Goal: Answer question/provide support: Share knowledge or assist other users

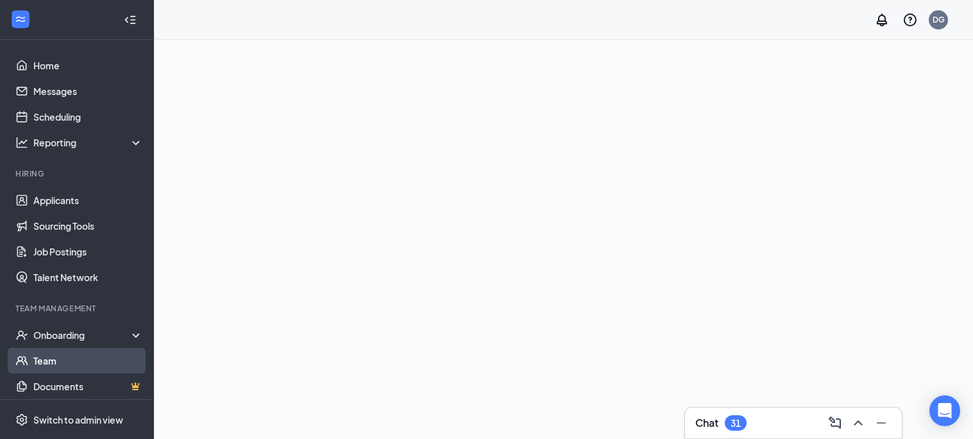
click at [47, 363] on link "Team" at bounding box center [88, 361] width 110 height 26
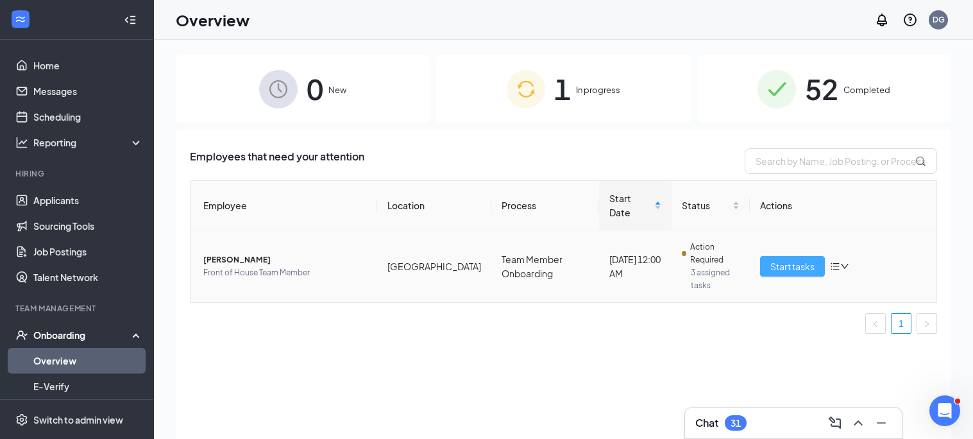
click at [782, 259] on span "Start tasks" at bounding box center [793, 266] width 44 height 14
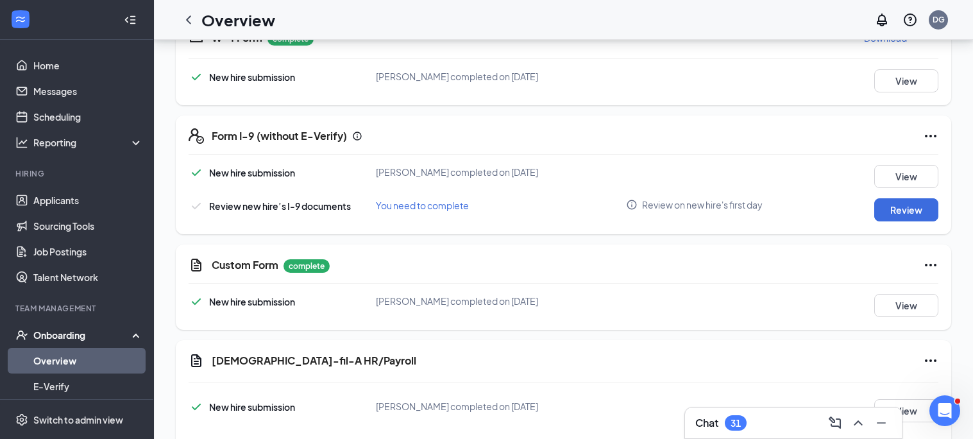
scroll to position [527, 0]
click at [909, 309] on button "View" at bounding box center [907, 304] width 64 height 23
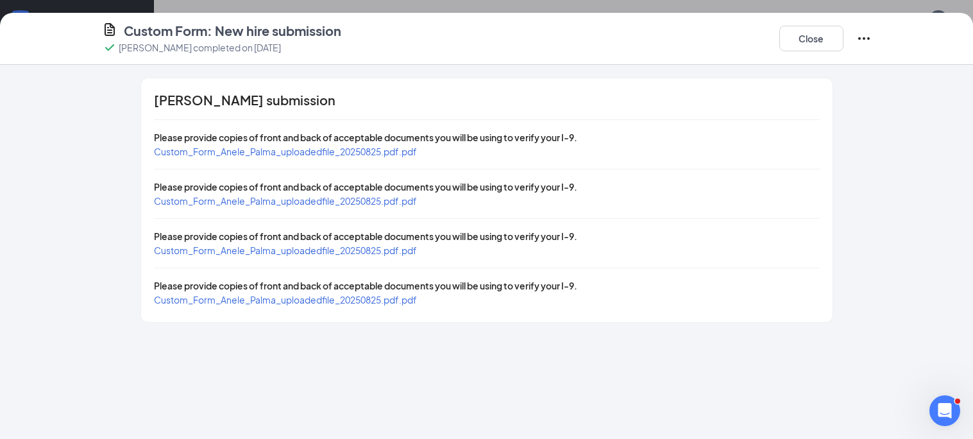
click at [371, 151] on span "Custom_Form_Anele_Palma_uploadedfile_20250825.pdf.pdf" at bounding box center [285, 152] width 263 height 12
click at [364, 200] on span "Custom_Form_Anele_Palma_uploadedfile_20250825.pdf.pdf" at bounding box center [285, 201] width 263 height 12
click at [357, 248] on span "Custom_Form_Anele_Palma_uploadedfile_20250825.pdf.pdf" at bounding box center [285, 250] width 263 height 12
click at [249, 298] on span "Custom_Form_Anele_Palma_uploadedfile_20250825.pdf.pdf" at bounding box center [285, 300] width 263 height 12
click at [821, 45] on button "Close" at bounding box center [812, 39] width 64 height 26
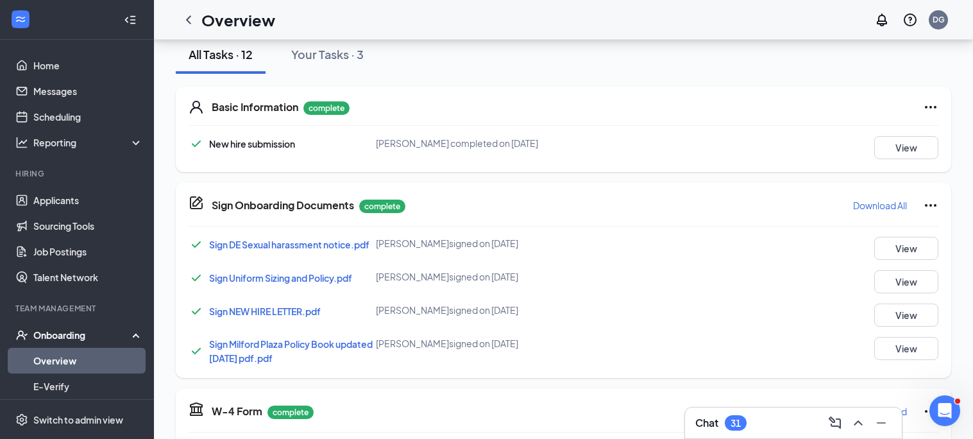
scroll to position [418, 0]
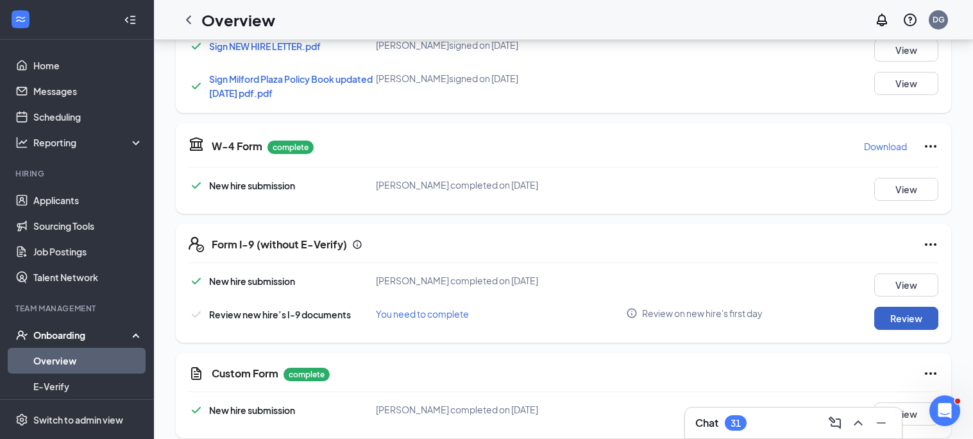
click at [887, 320] on button "Review" at bounding box center [907, 318] width 64 height 23
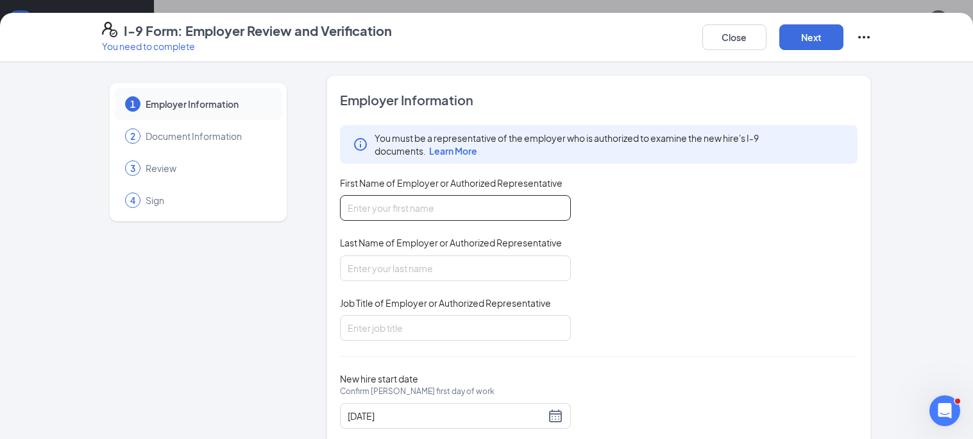
click at [429, 210] on input "First Name of Employer or Authorized Representative" at bounding box center [455, 208] width 231 height 26
type input "[PERSON_NAME]"
type input "Gerber"
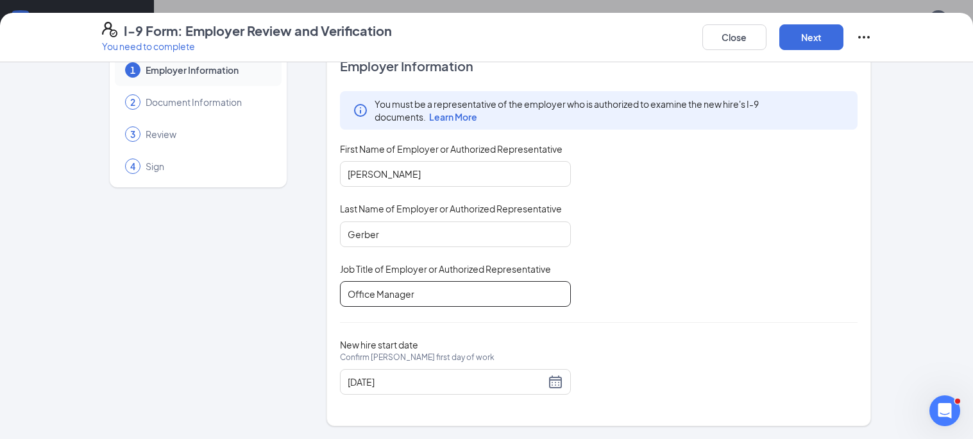
scroll to position [546, 0]
type input "Office Manager"
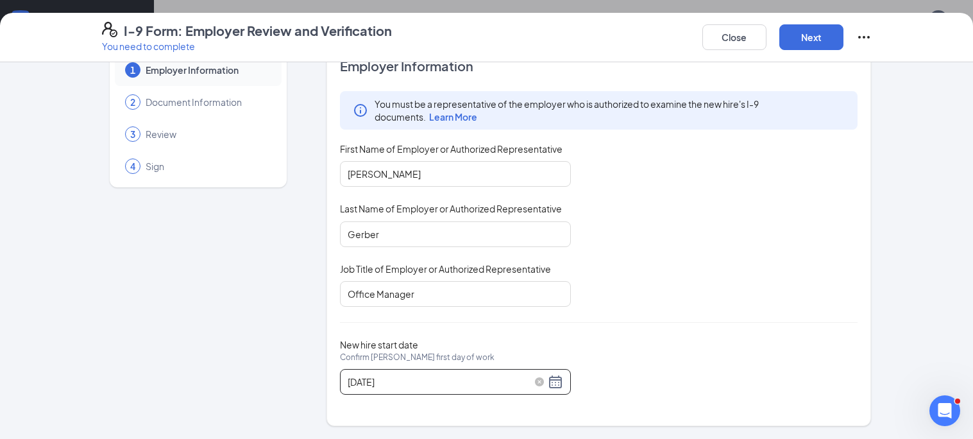
click at [558, 377] on div "[DATE]" at bounding box center [456, 381] width 216 height 15
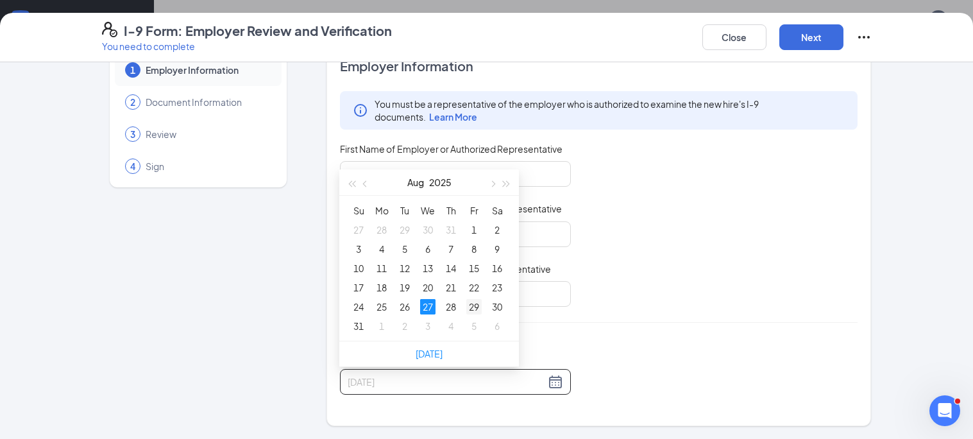
type input "[DATE]"
click at [470, 307] on div "29" at bounding box center [474, 306] width 15 height 15
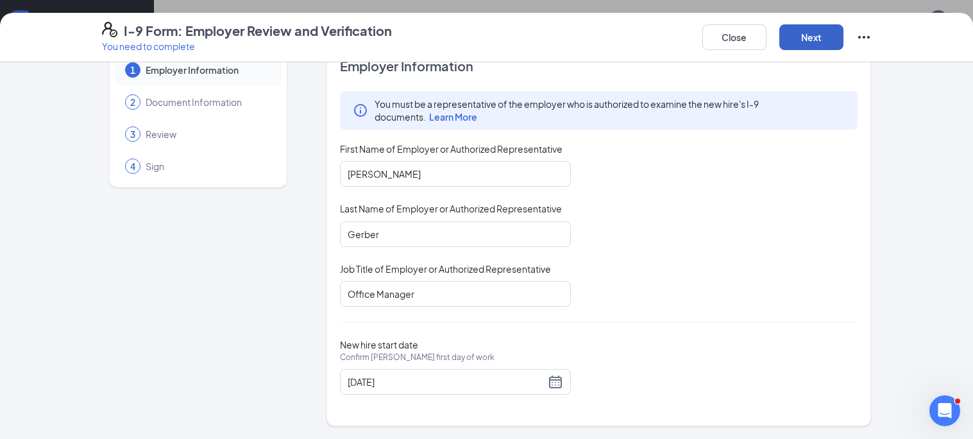
click at [815, 42] on button "Next" at bounding box center [812, 37] width 64 height 26
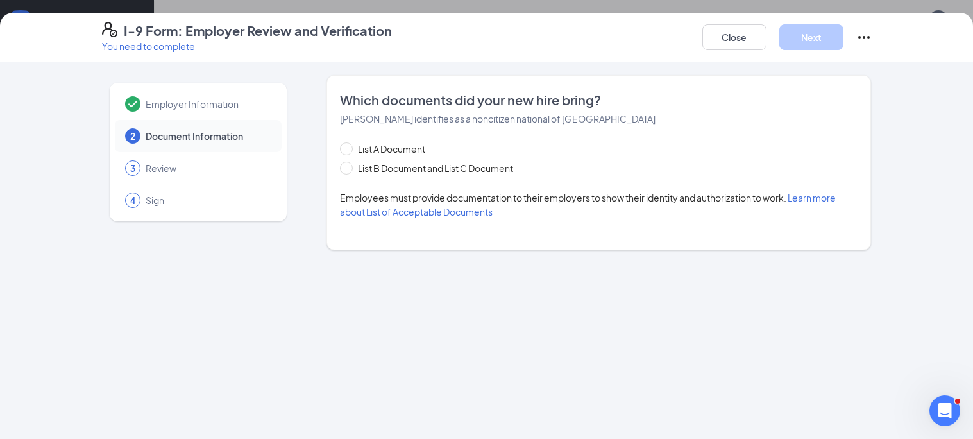
click at [377, 208] on span "Learn more about List of Acceptable Documents" at bounding box center [588, 205] width 496 height 26
click at [348, 148] on input "List A Document" at bounding box center [344, 146] width 9 height 9
radio input "true"
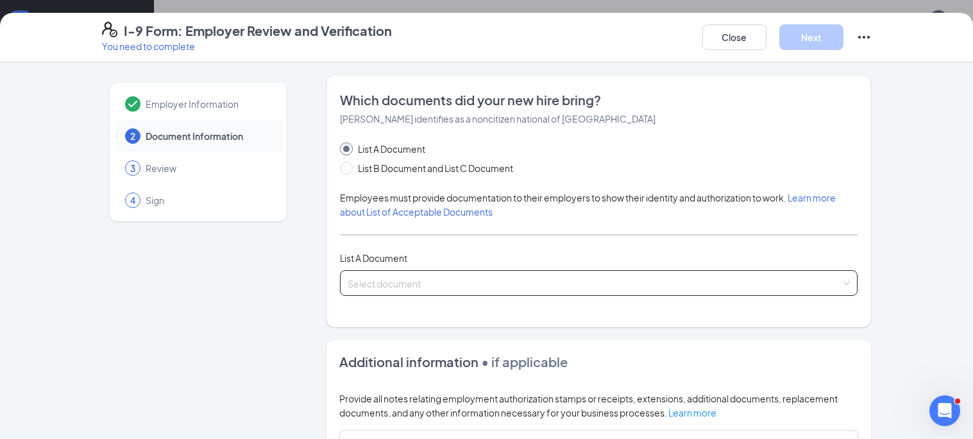
click at [404, 287] on input "search" at bounding box center [595, 280] width 494 height 19
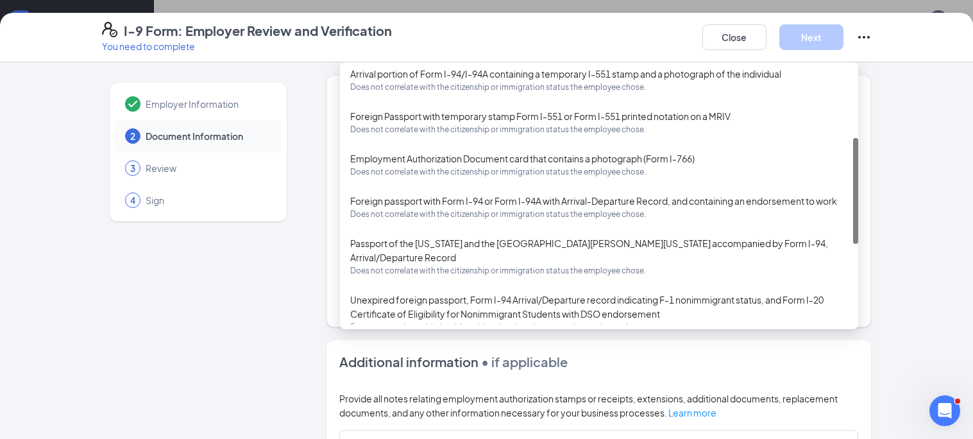
scroll to position [177, 0]
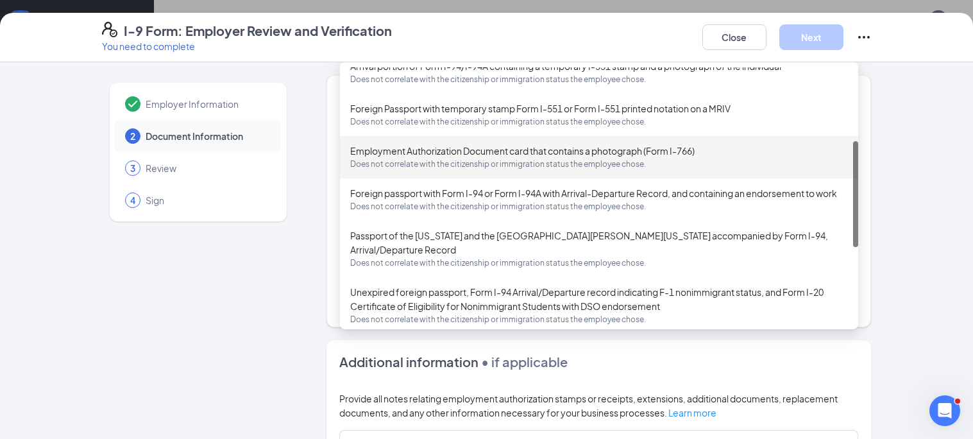
click at [548, 158] on span "Does not correlate with the citizenship or immigration status the employee chos…" at bounding box center [599, 164] width 498 height 13
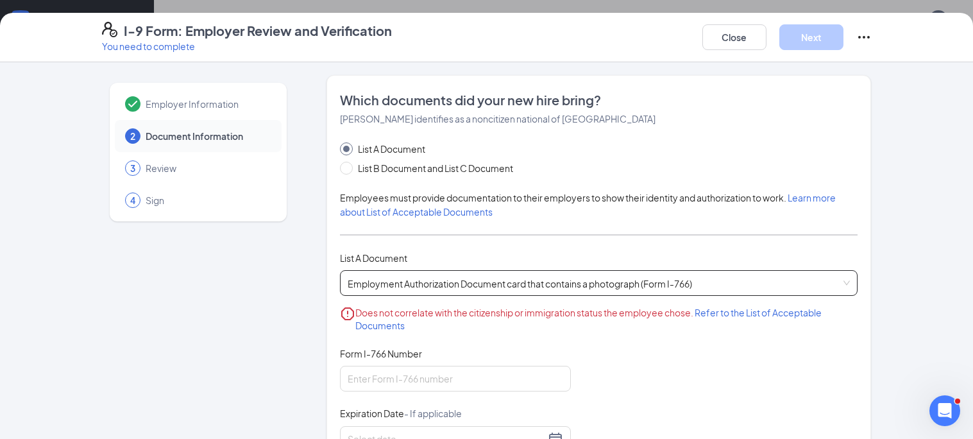
click at [737, 309] on span "Refer to the List of Acceptable Documents" at bounding box center [589, 319] width 467 height 24
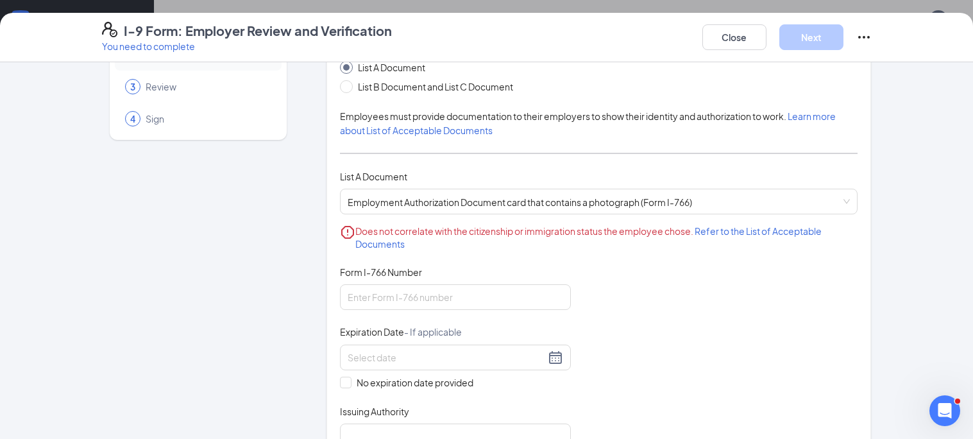
scroll to position [121, 0]
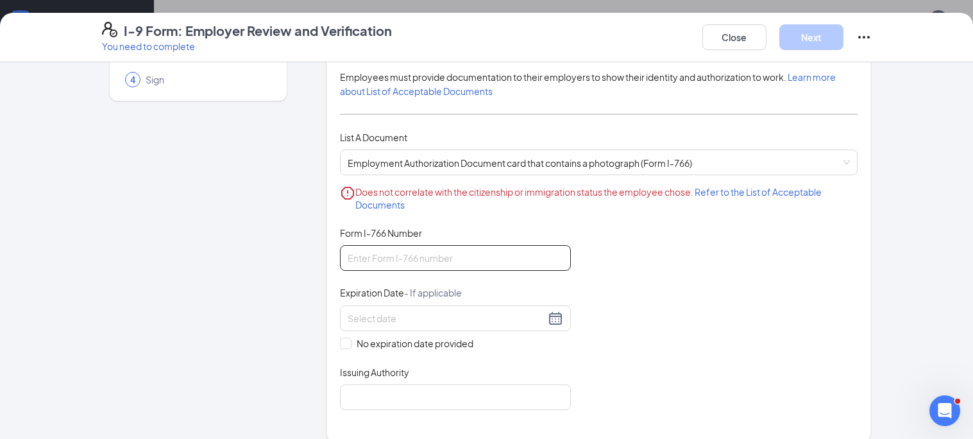
click at [464, 259] on input "Form I-766 Number" at bounding box center [455, 258] width 231 height 26
type input "IOE9799832368"
click at [556, 323] on div at bounding box center [456, 318] width 216 height 15
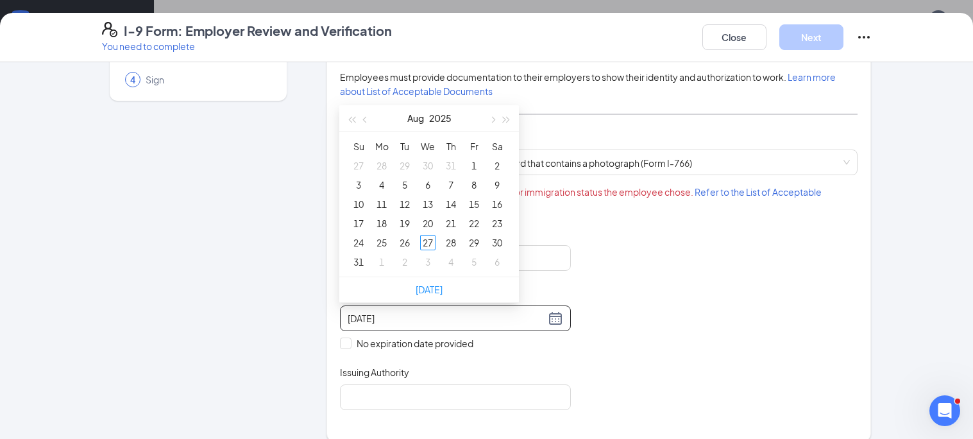
type input "[DATE]"
click at [441, 121] on button "2025" at bounding box center [440, 118] width 22 height 26
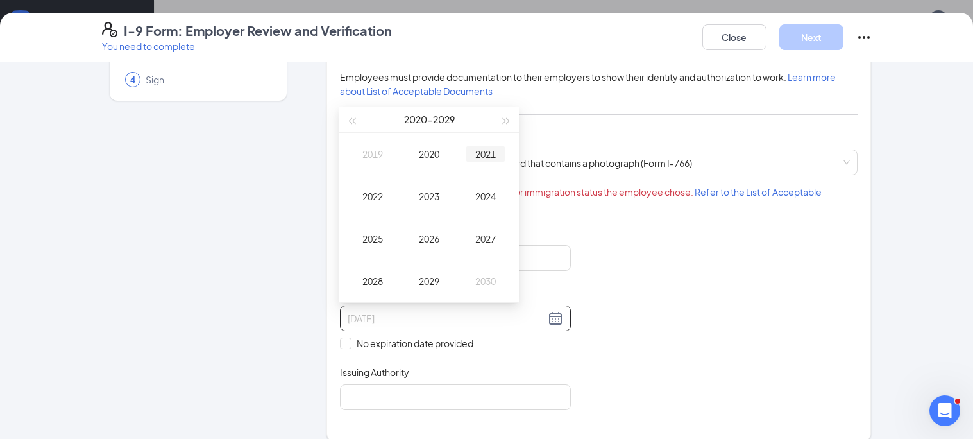
type input "[DATE]"
click at [504, 119] on span "button" at bounding box center [507, 121] width 6 height 6
click at [428, 157] on div "2030" at bounding box center [429, 153] width 39 height 15
click at [482, 197] on div "Jun" at bounding box center [486, 196] width 39 height 15
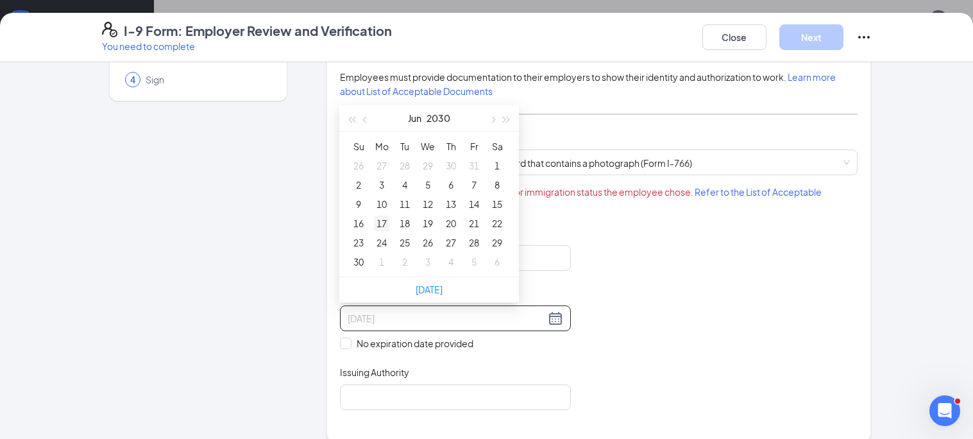
type input "[DATE]"
click at [382, 216] on div "17" at bounding box center [381, 223] width 15 height 15
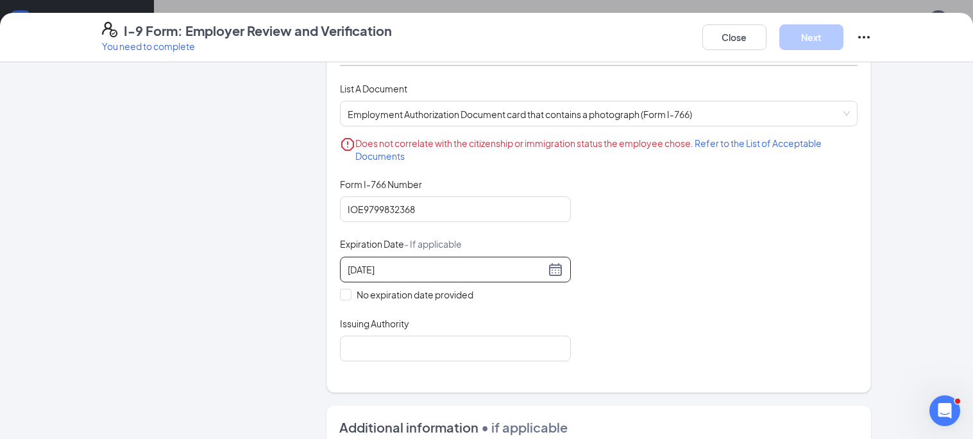
scroll to position [196, 0]
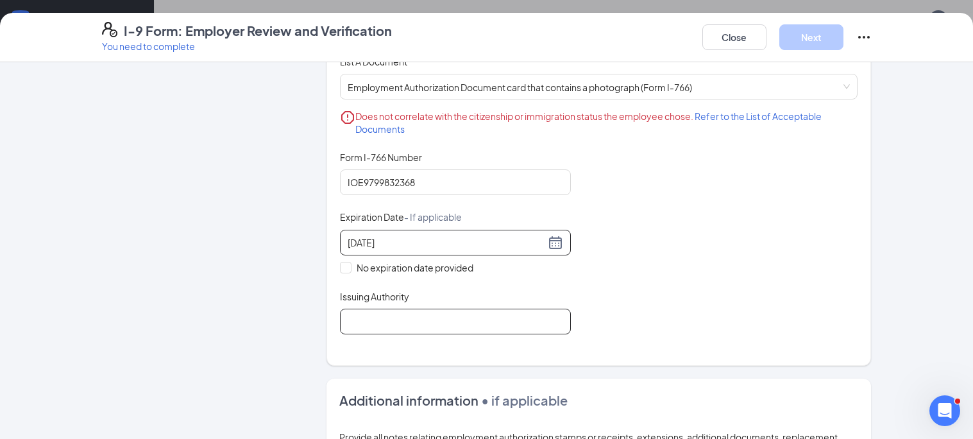
click at [491, 320] on input "Issuing Authority" at bounding box center [455, 322] width 231 height 26
click at [489, 319] on input "Issuing Authority" at bounding box center [455, 322] width 231 height 26
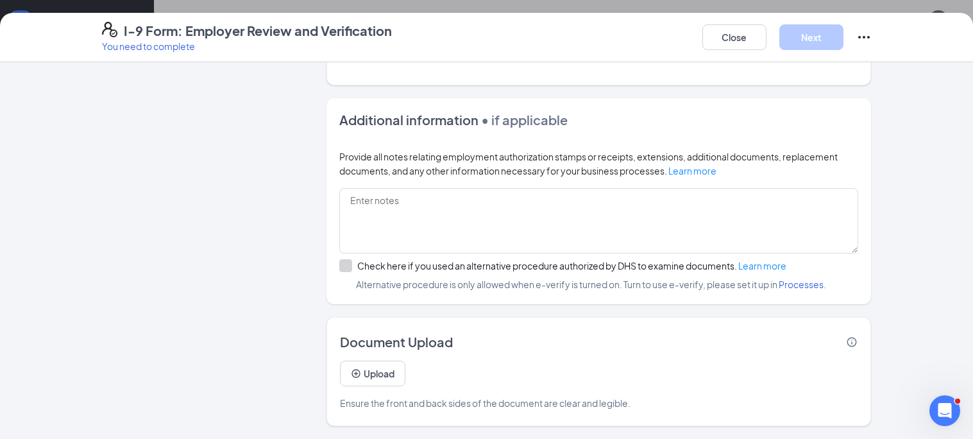
scroll to position [628, 0]
type input "[GEOGRAPHIC_DATA]"
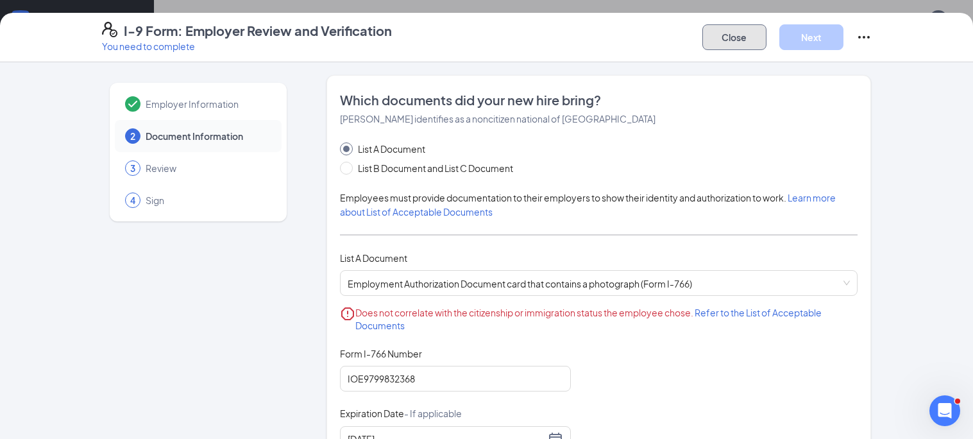
click at [742, 31] on button "Close" at bounding box center [735, 37] width 64 height 26
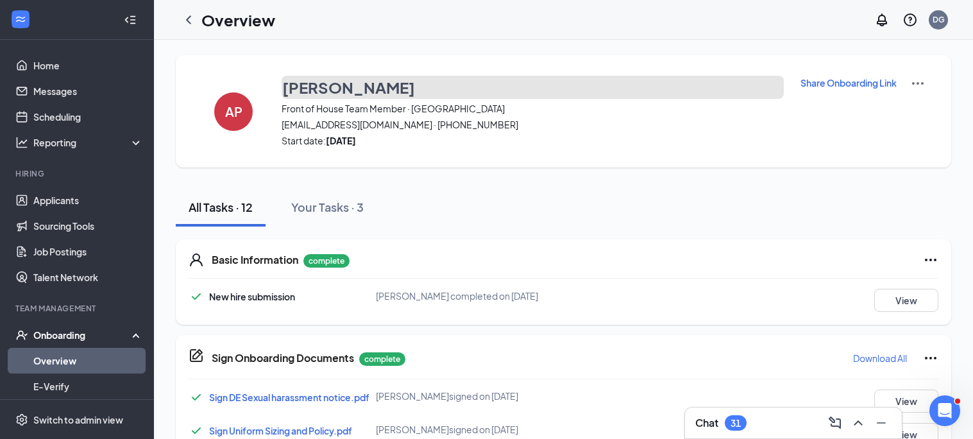
click at [334, 87] on h3 "[PERSON_NAME]" at bounding box center [348, 87] width 133 height 22
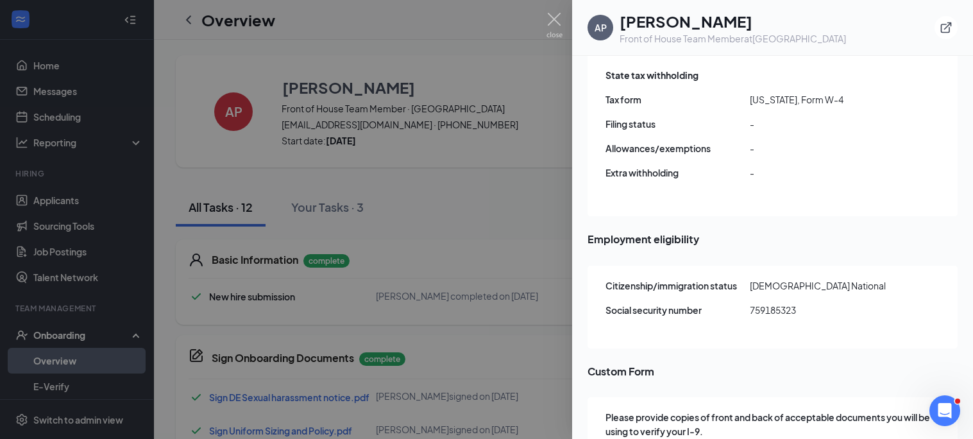
scroll to position [1282, 0]
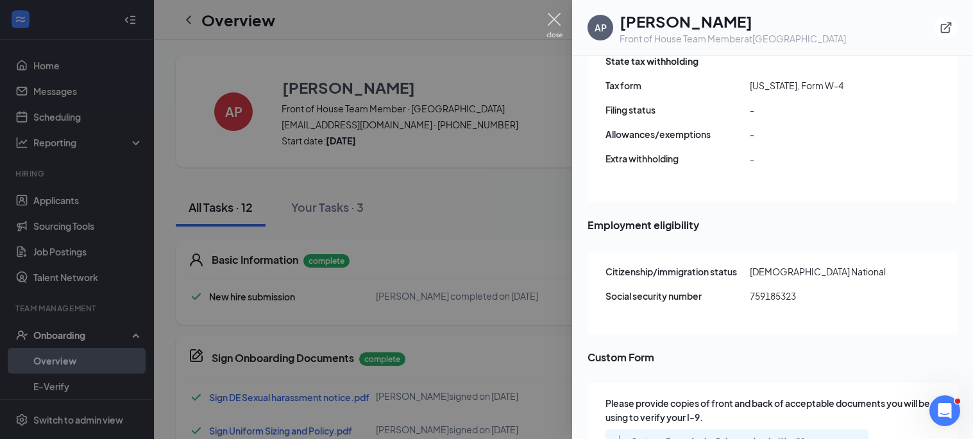
click at [554, 25] on img at bounding box center [555, 25] width 16 height 25
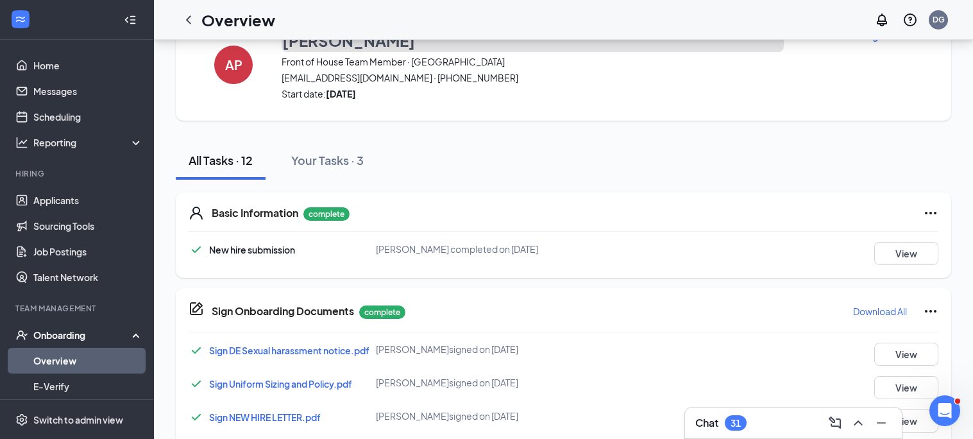
scroll to position [0, 0]
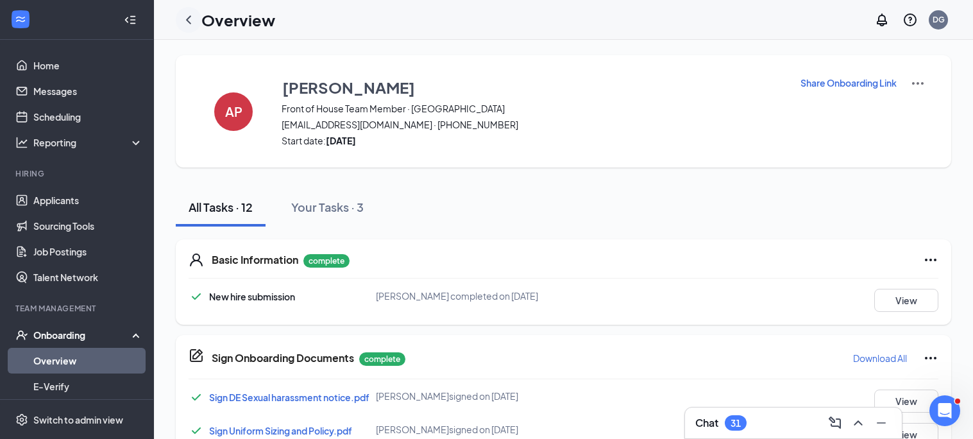
click at [190, 17] on icon "ChevronLeft" at bounding box center [188, 19] width 15 height 15
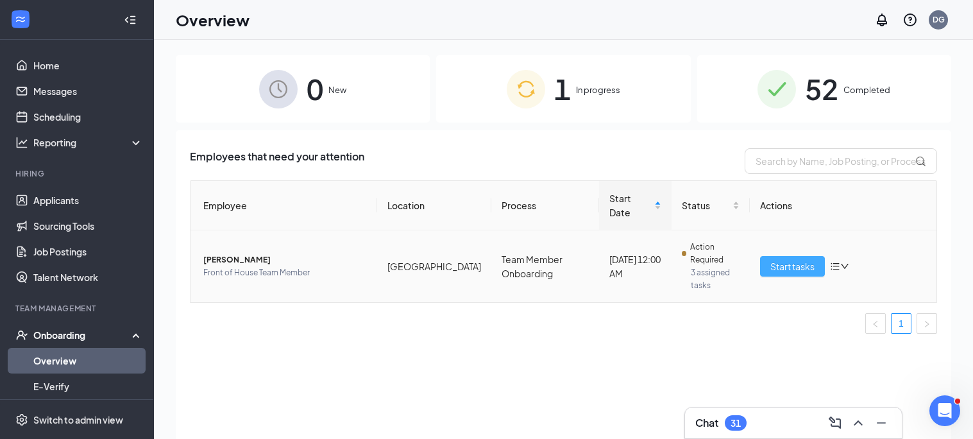
click at [778, 259] on span "Start tasks" at bounding box center [793, 266] width 44 height 14
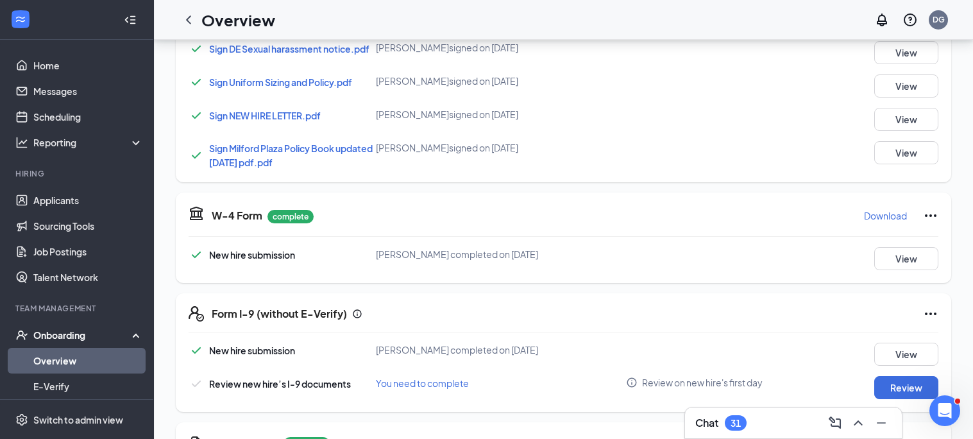
scroll to position [355, 0]
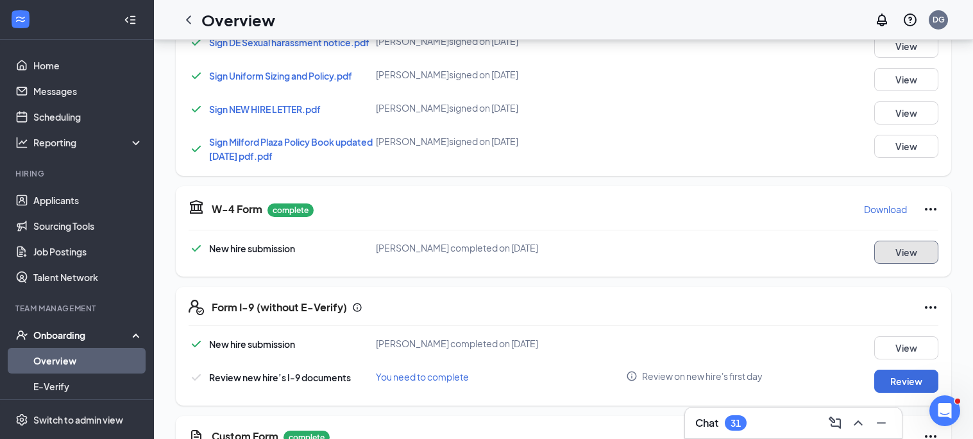
click at [895, 243] on button "View" at bounding box center [907, 252] width 64 height 23
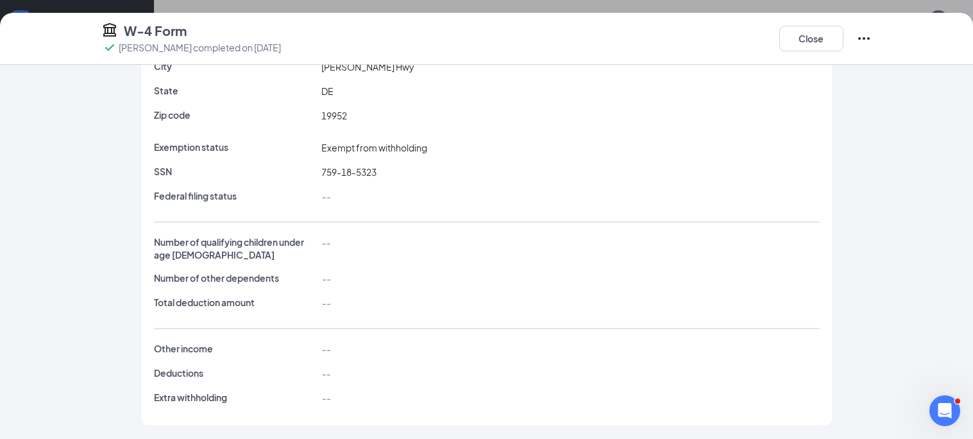
scroll to position [0, 0]
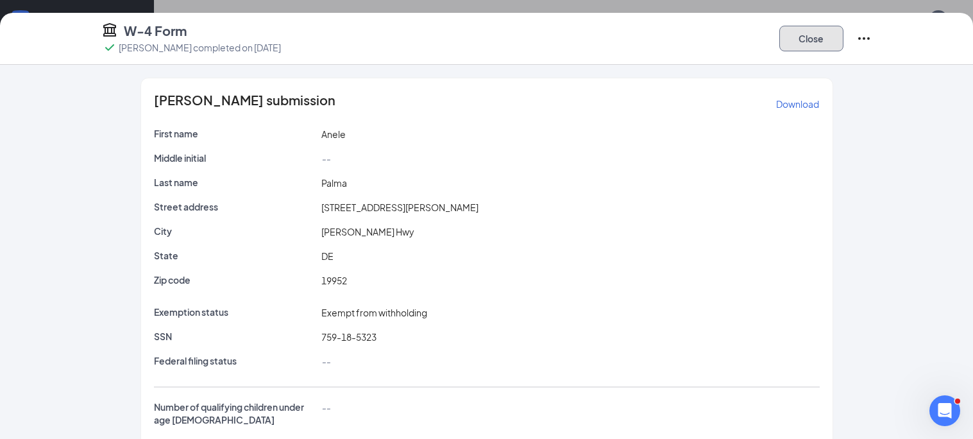
click at [819, 40] on button "Close" at bounding box center [812, 39] width 64 height 26
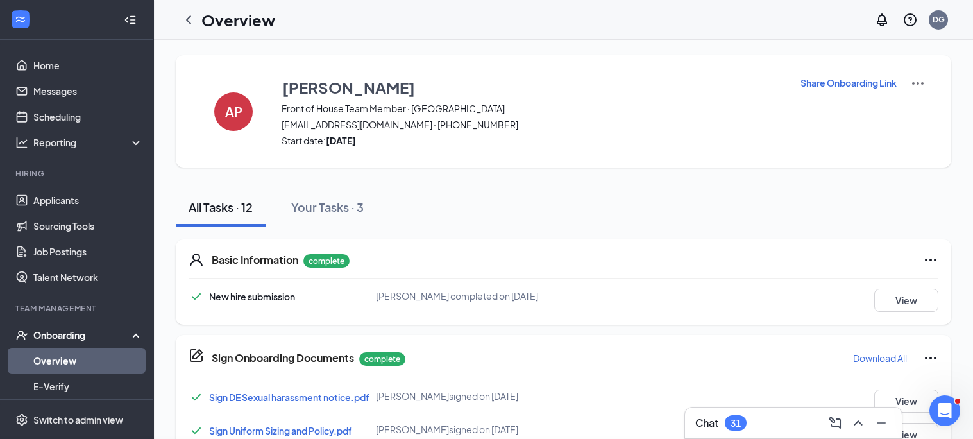
scroll to position [388, 0]
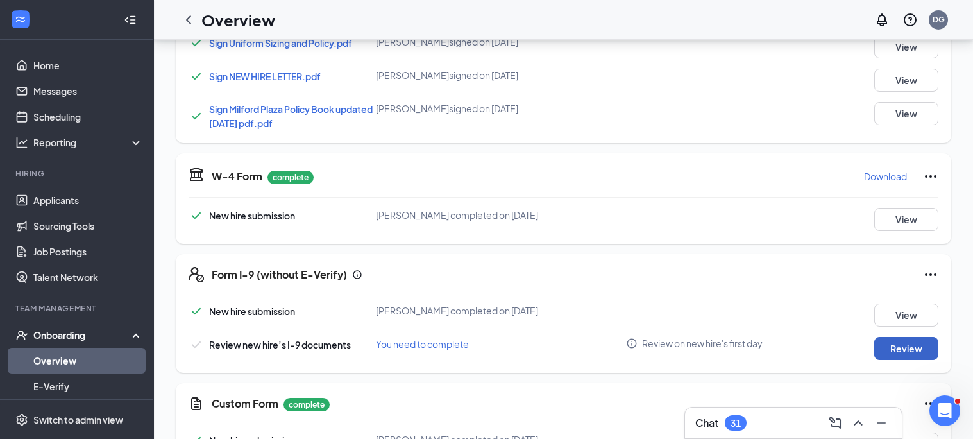
click at [893, 352] on button "Review" at bounding box center [907, 348] width 64 height 23
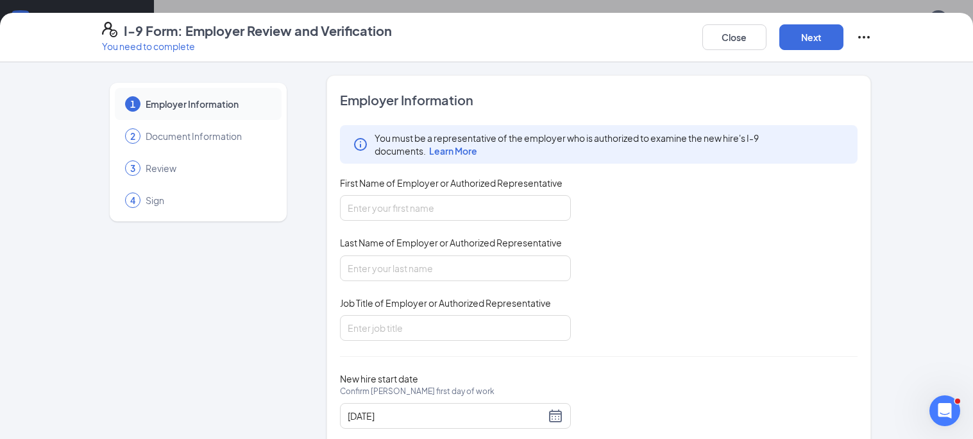
scroll to position [378, 0]
click at [726, 35] on button "Close" at bounding box center [735, 37] width 64 height 26
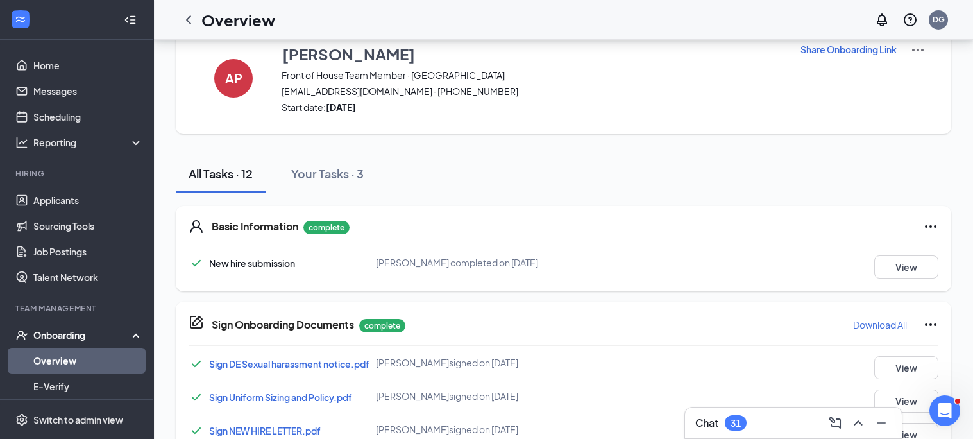
scroll to position [0, 0]
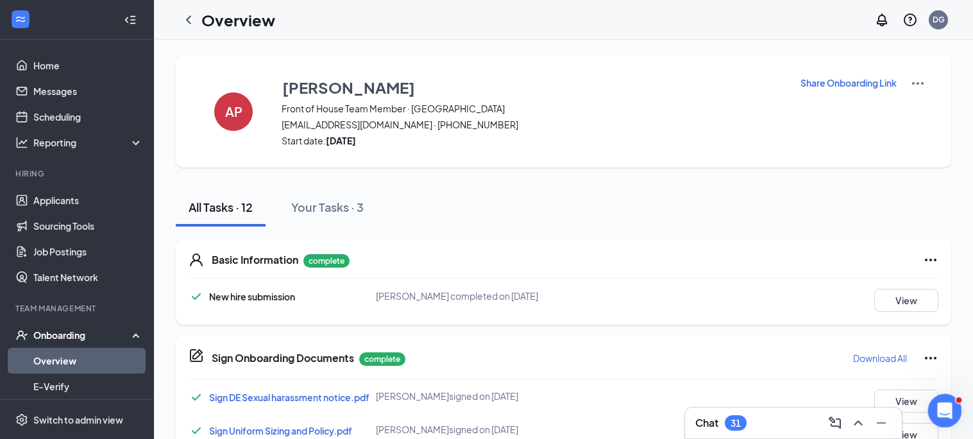
click at [944, 414] on icon "Open Intercom Messenger" at bounding box center [943, 408] width 21 height 21
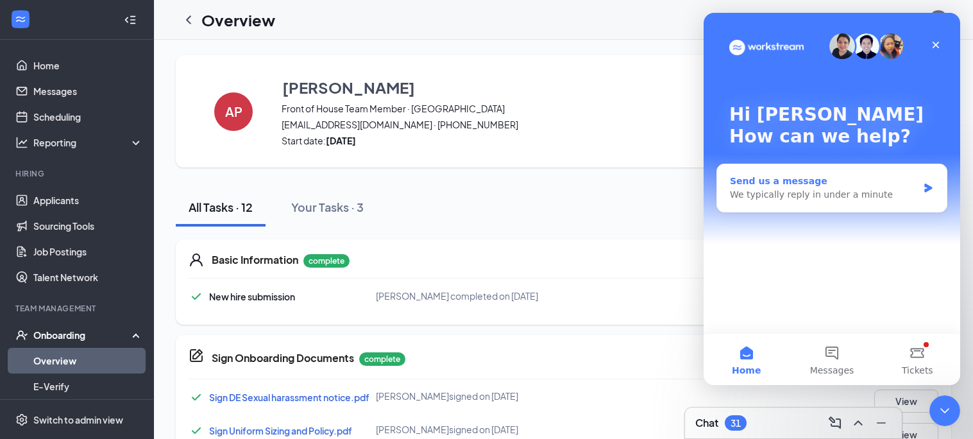
click at [871, 189] on div "We typically reply in under a minute" at bounding box center [824, 194] width 188 height 13
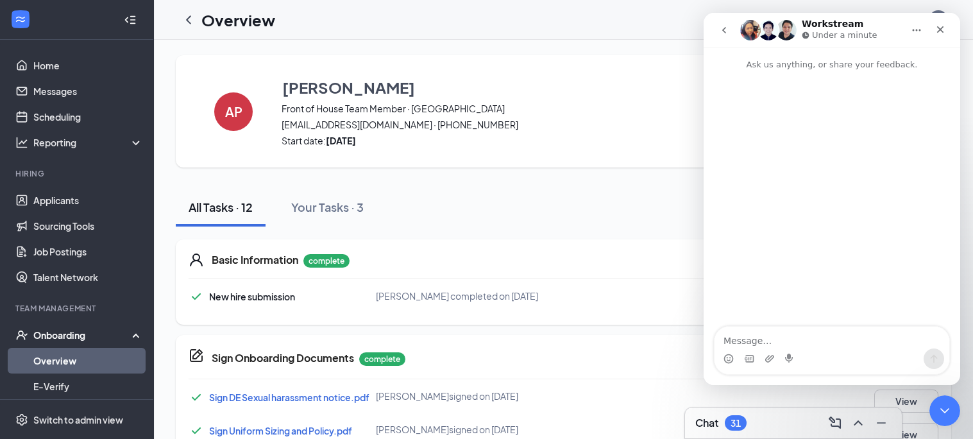
click at [813, 341] on textarea "Message…" at bounding box center [832, 338] width 235 height 22
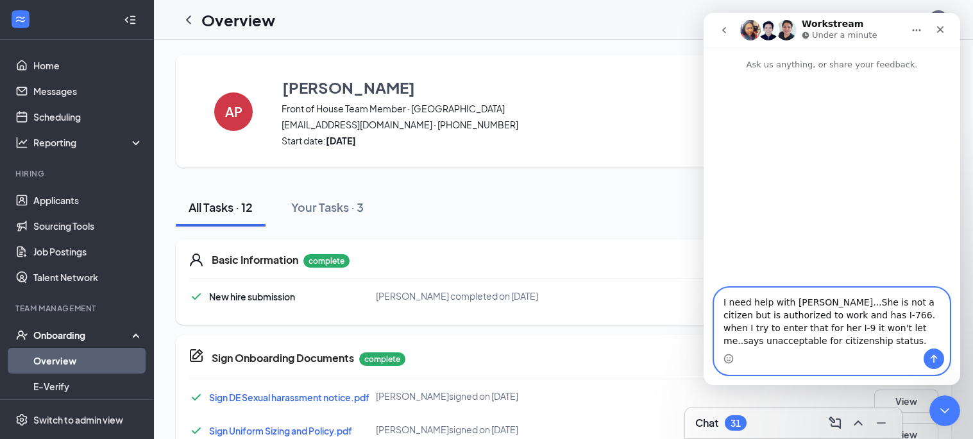
type textarea "I need help with [PERSON_NAME]...She is not a citizen but is authorized to work…"
click at [932, 356] on icon "Send a message…" at bounding box center [934, 359] width 7 height 8
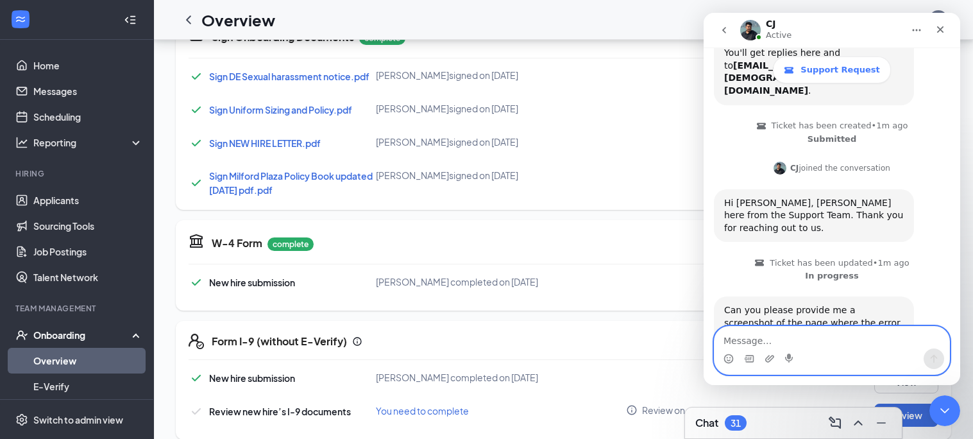
scroll to position [368, 0]
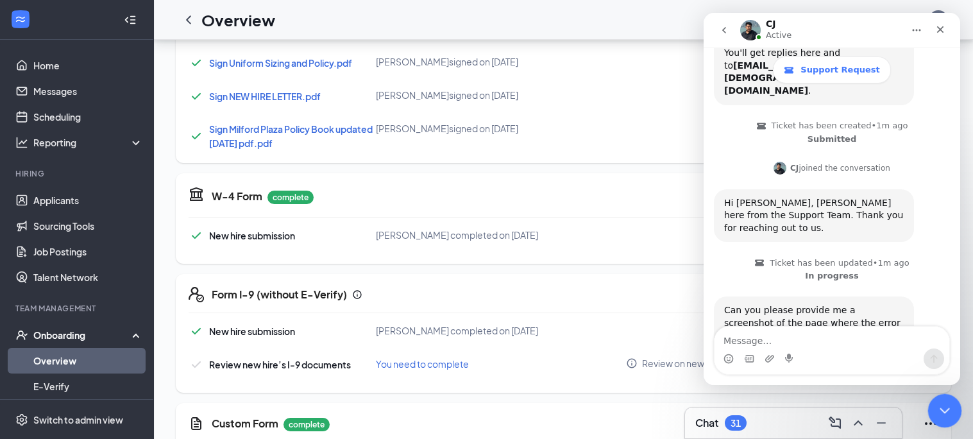
click at [948, 411] on icon "Close Intercom Messenger" at bounding box center [943, 408] width 15 height 15
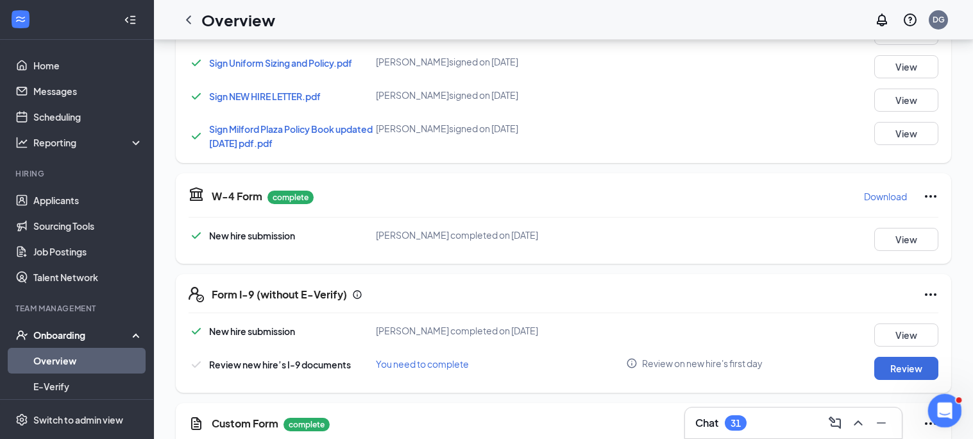
scroll to position [197, 0]
click at [907, 371] on button "Review" at bounding box center [907, 368] width 64 height 23
type input "[DATE]"
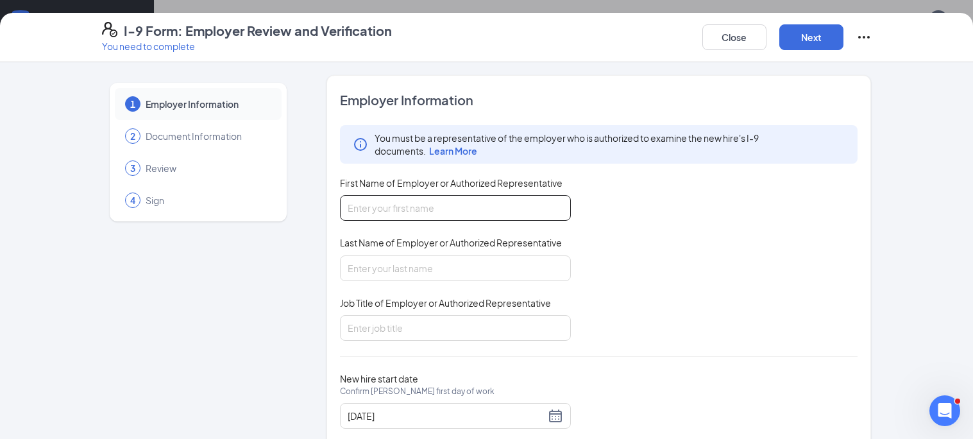
click at [518, 212] on input "First Name of Employer or Authorized Representative" at bounding box center [455, 208] width 231 height 26
type input "[PERSON_NAME]"
type input "Gerber"
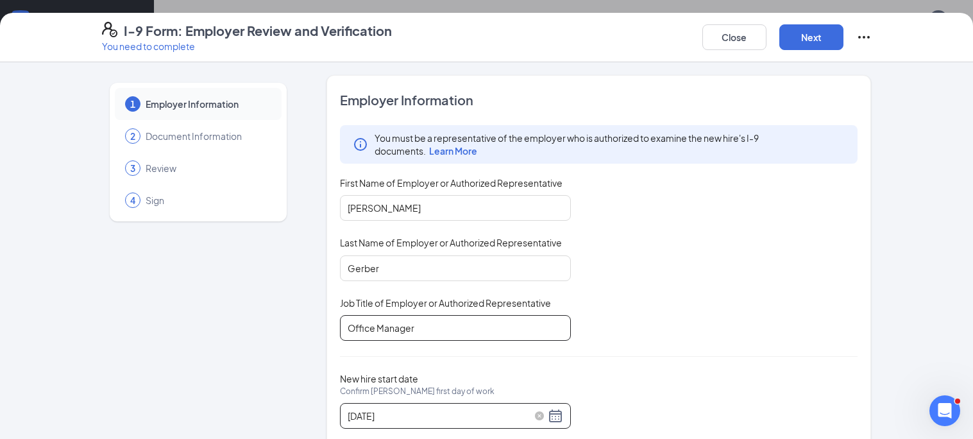
type input "Office Manager"
click at [553, 413] on div "[DATE]" at bounding box center [456, 415] width 216 height 15
click at [553, 417] on div "[DATE]" at bounding box center [456, 415] width 216 height 15
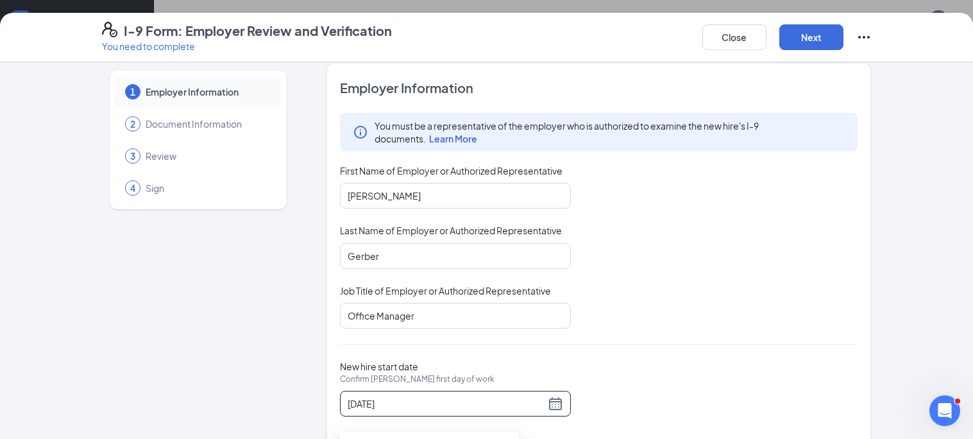
scroll to position [34, 0]
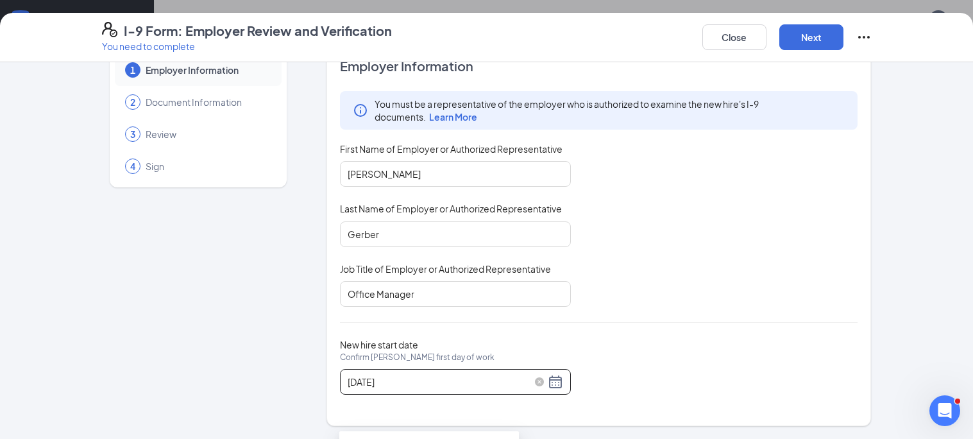
click at [561, 379] on div "[DATE]" at bounding box center [456, 381] width 216 height 15
click at [555, 382] on div "[DATE]" at bounding box center [456, 381] width 216 height 15
click at [373, 382] on input "[DATE]" at bounding box center [447, 382] width 198 height 14
type input "[DATE]"
click at [824, 39] on button "Next" at bounding box center [812, 37] width 64 height 26
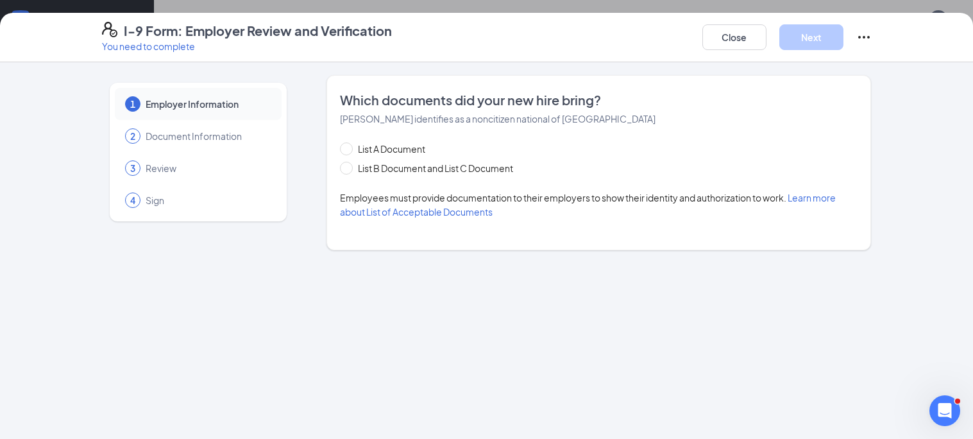
scroll to position [0, 0]
click at [348, 151] on input "List A Document" at bounding box center [344, 146] width 9 height 9
radio input "true"
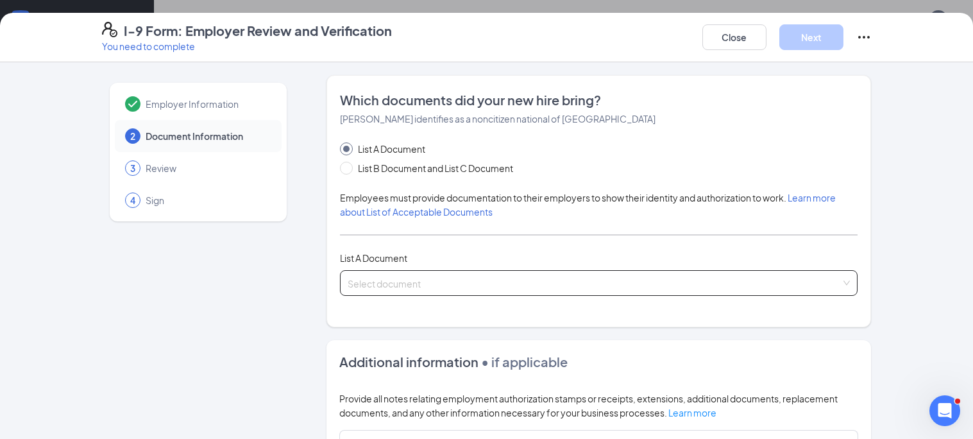
click at [405, 284] on input "search" at bounding box center [595, 280] width 494 height 19
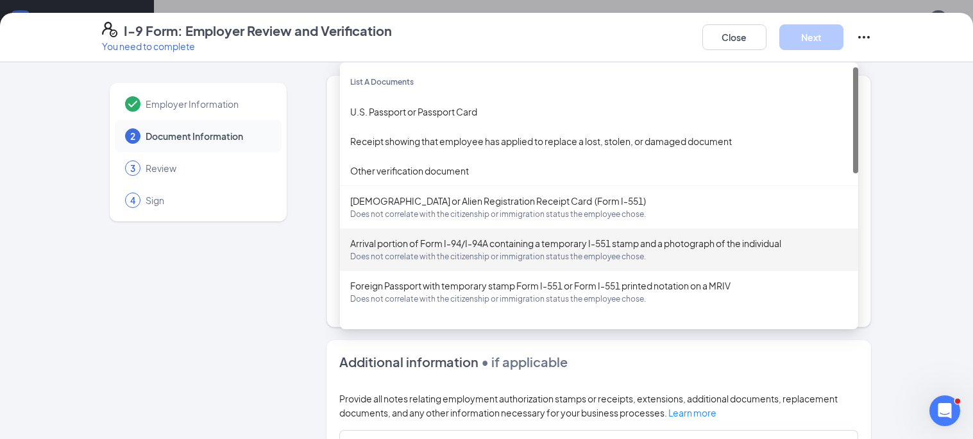
scroll to position [93, 0]
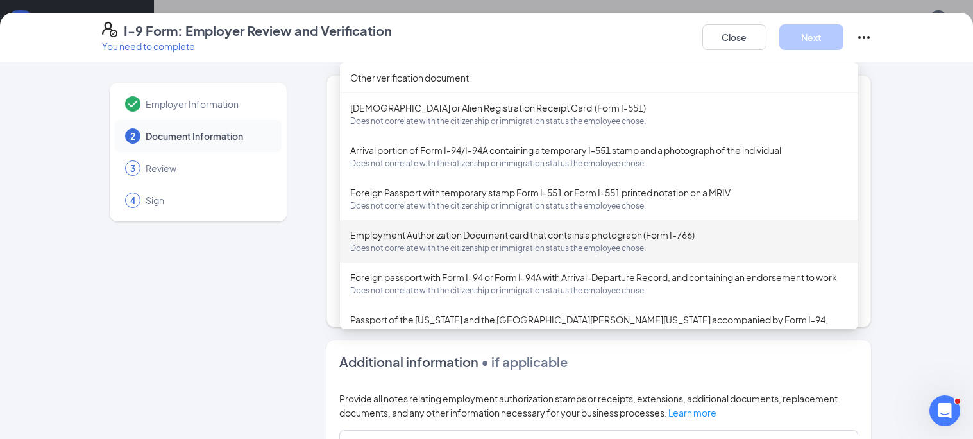
click at [549, 245] on span "Does not correlate with the citizenship or immigration status the employee chos…" at bounding box center [599, 248] width 498 height 13
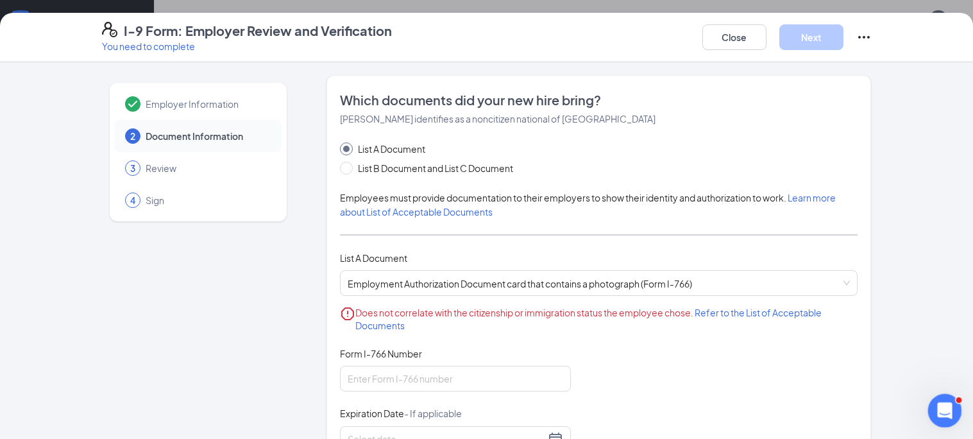
click at [947, 416] on icon "Open Intercom Messenger" at bounding box center [943, 408] width 21 height 21
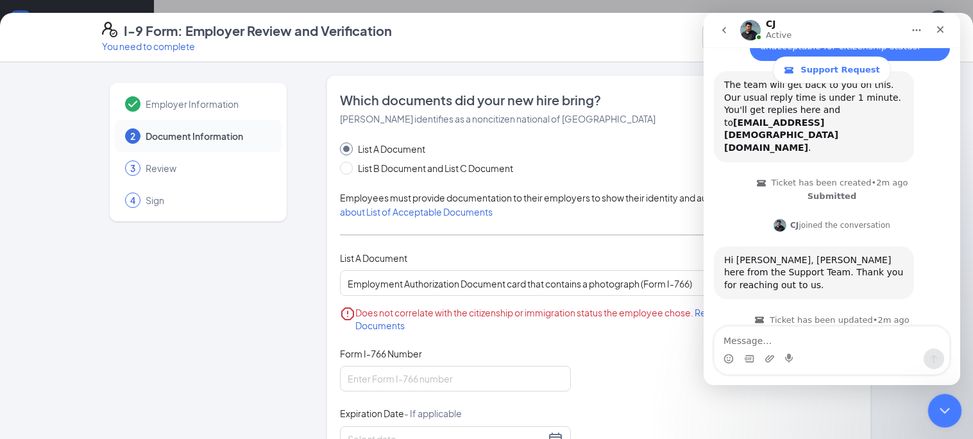
scroll to position [197, 0]
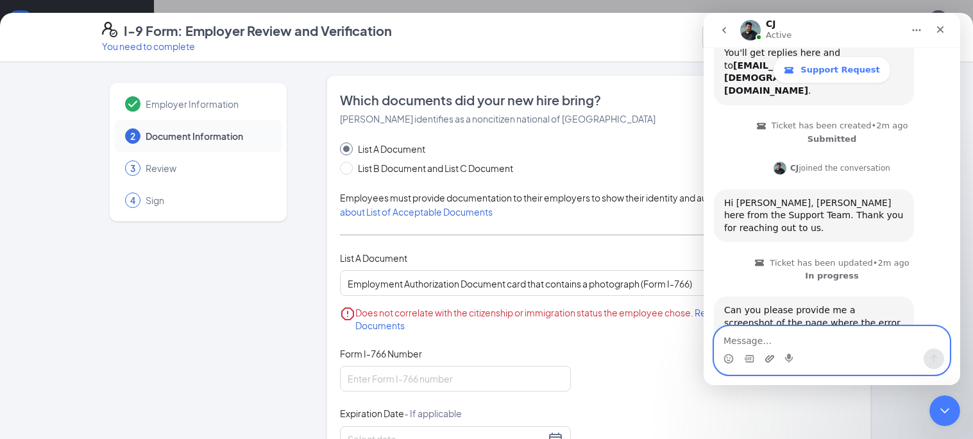
click at [773, 354] on icon "Upload attachment" at bounding box center [770, 359] width 10 height 10
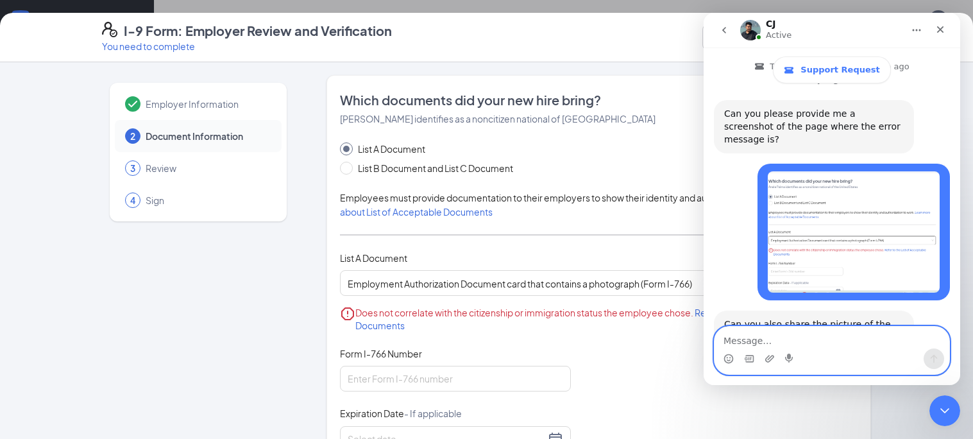
scroll to position [395, 0]
click at [769, 339] on textarea "Message…" at bounding box center [832, 338] width 235 height 22
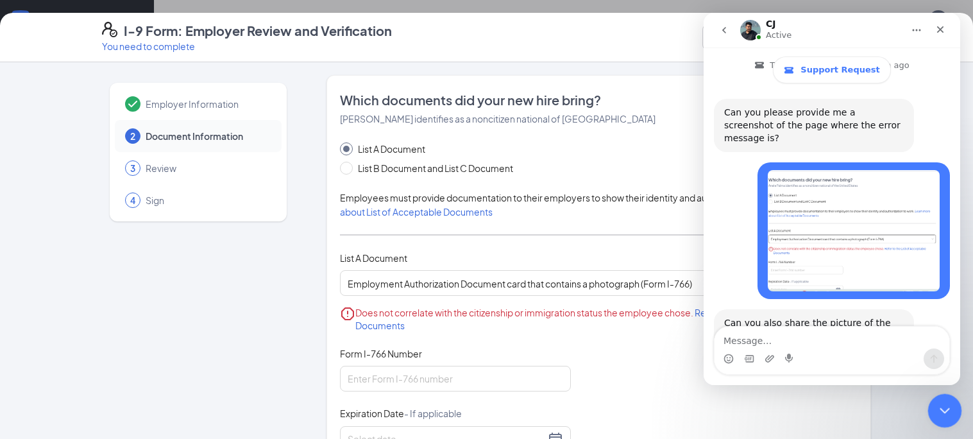
click at [948, 414] on icon "Close Intercom Messenger" at bounding box center [943, 408] width 15 height 15
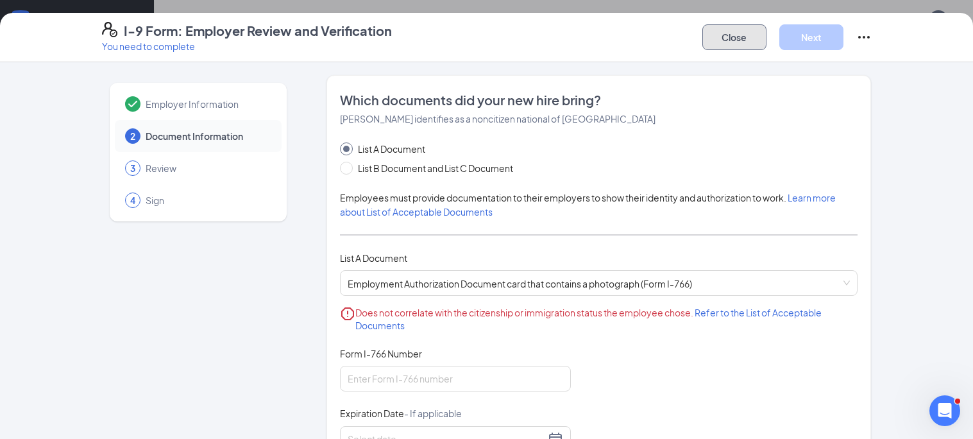
click at [733, 34] on button "Close" at bounding box center [735, 37] width 64 height 26
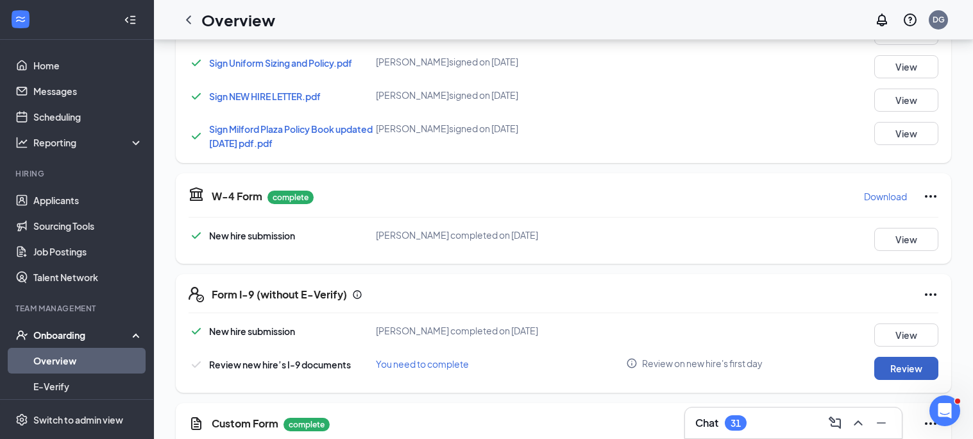
click at [894, 369] on button "Review" at bounding box center [907, 368] width 64 height 23
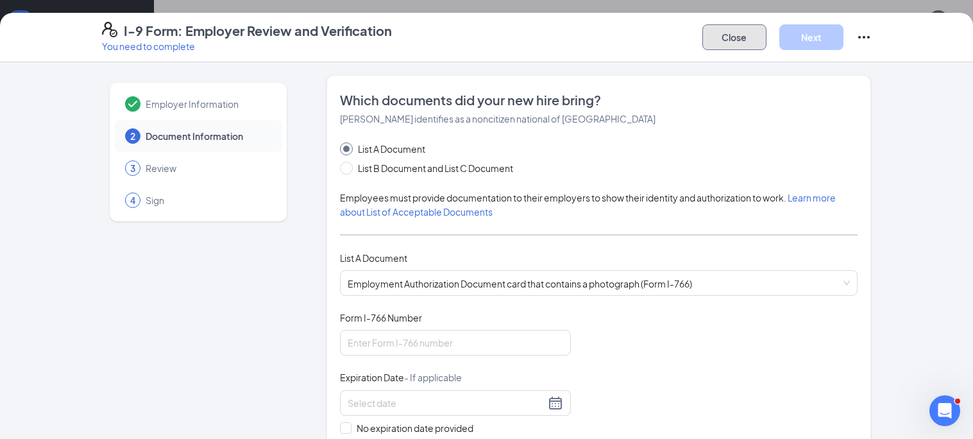
click at [745, 39] on button "Close" at bounding box center [735, 37] width 64 height 26
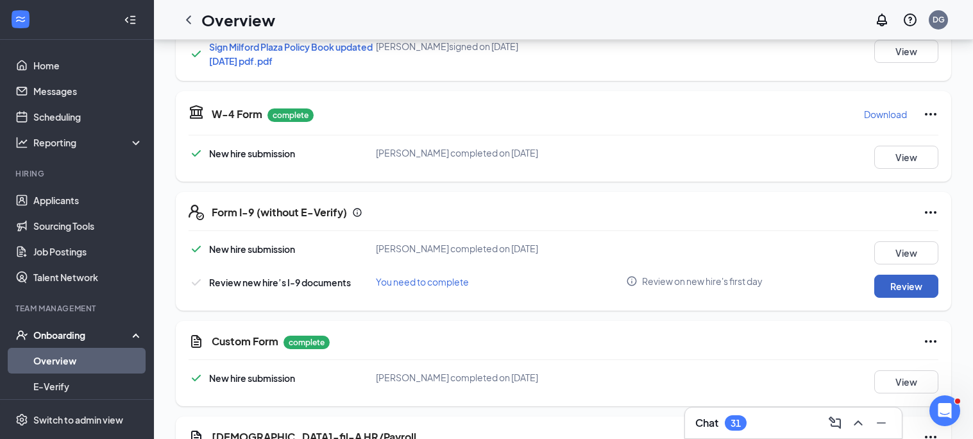
scroll to position [497, 0]
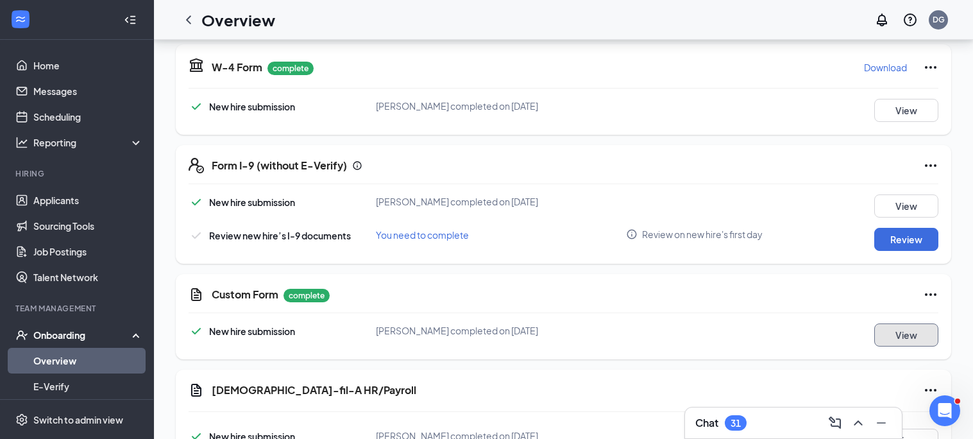
click at [903, 335] on button "View" at bounding box center [907, 334] width 64 height 23
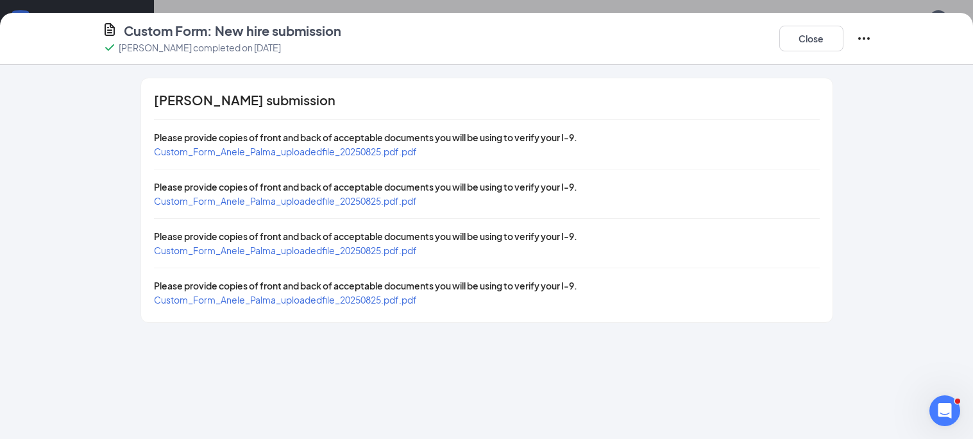
click at [322, 150] on span "Custom_Form_Anele_Palma_uploadedfile_20250825.pdf.pdf" at bounding box center [285, 152] width 263 height 12
click at [932, 406] on div "Open Intercom Messenger" at bounding box center [943, 409] width 42 height 42
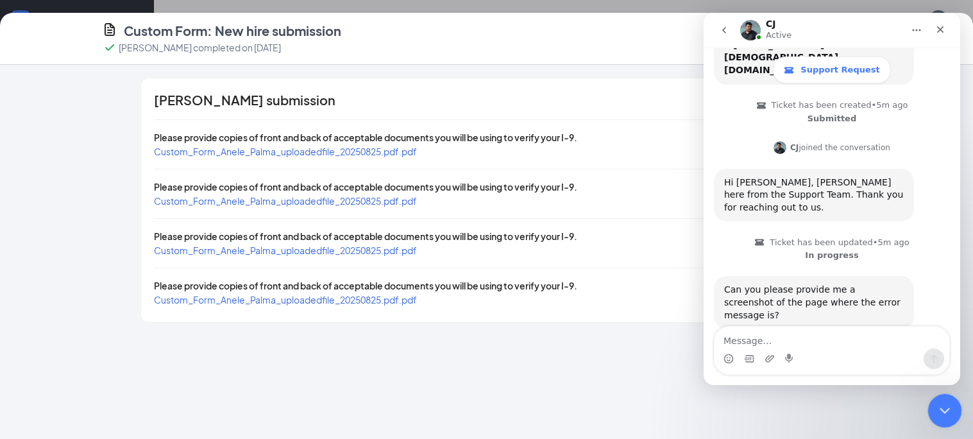
scroll to position [395, 0]
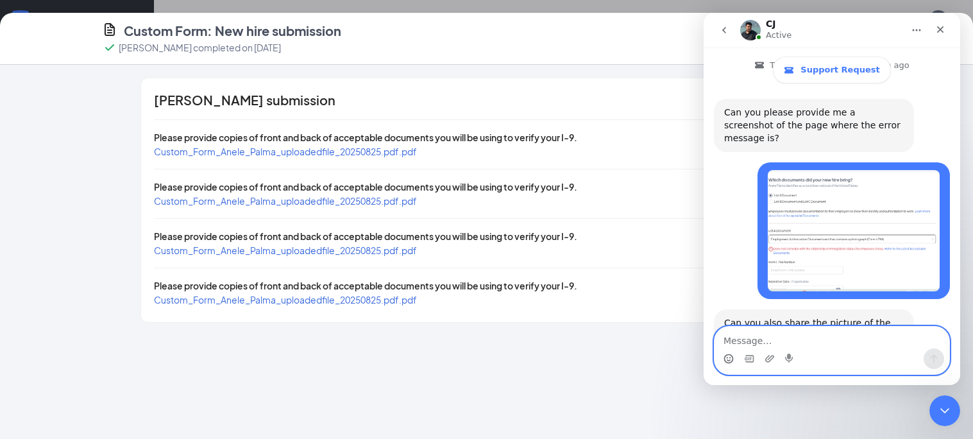
click at [728, 357] on icon "Emoji picker" at bounding box center [729, 359] width 10 height 10
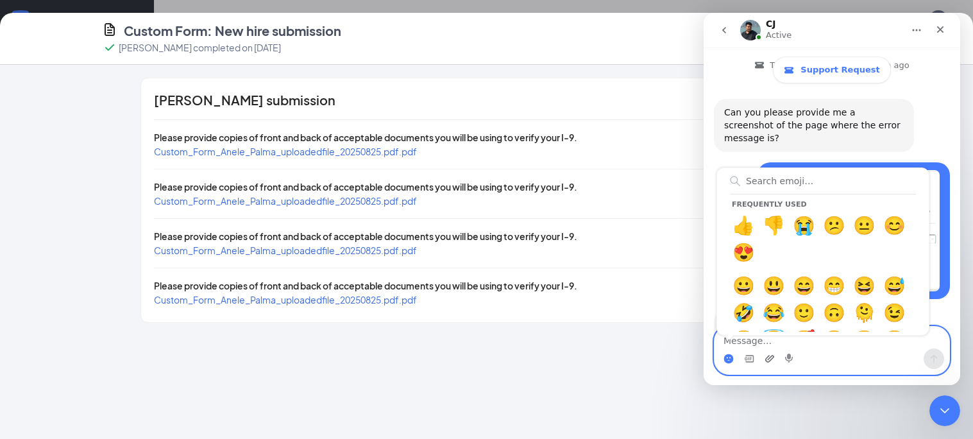
click at [766, 355] on icon "Upload attachment" at bounding box center [770, 359] width 10 height 10
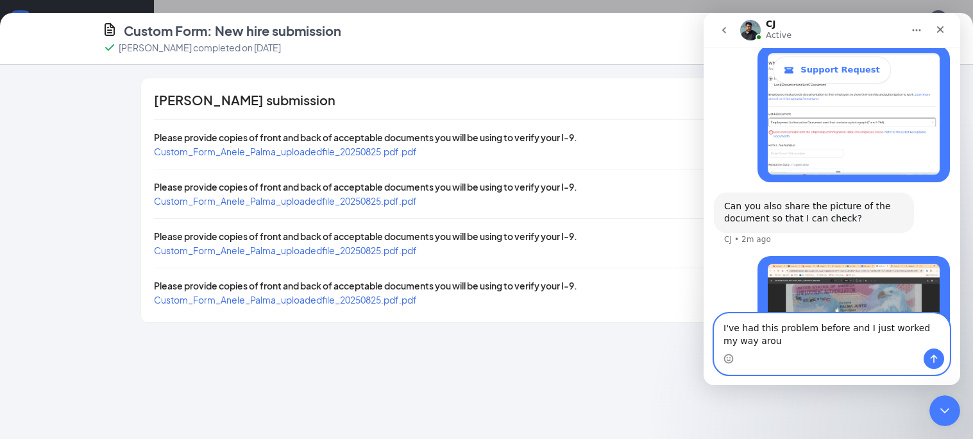
scroll to position [524, 0]
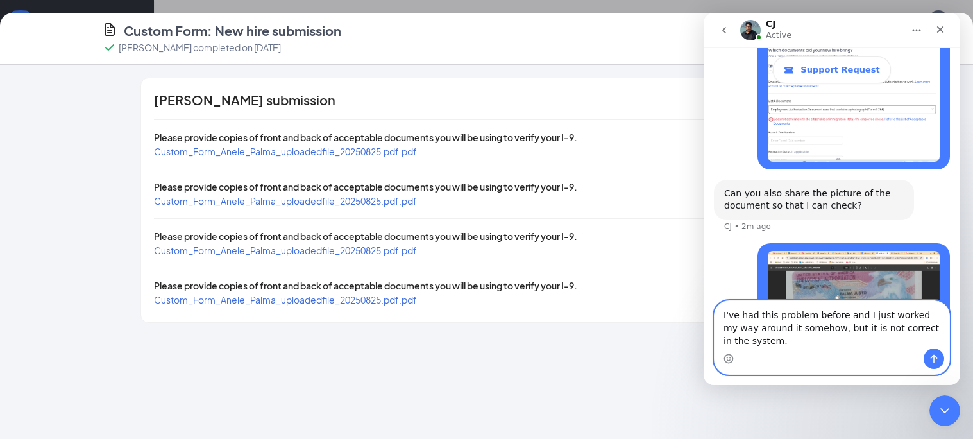
type textarea "I've had this problem before and I just worked my way around it somehow, but it…"
click at [933, 359] on icon "Send a message…" at bounding box center [934, 359] width 10 height 10
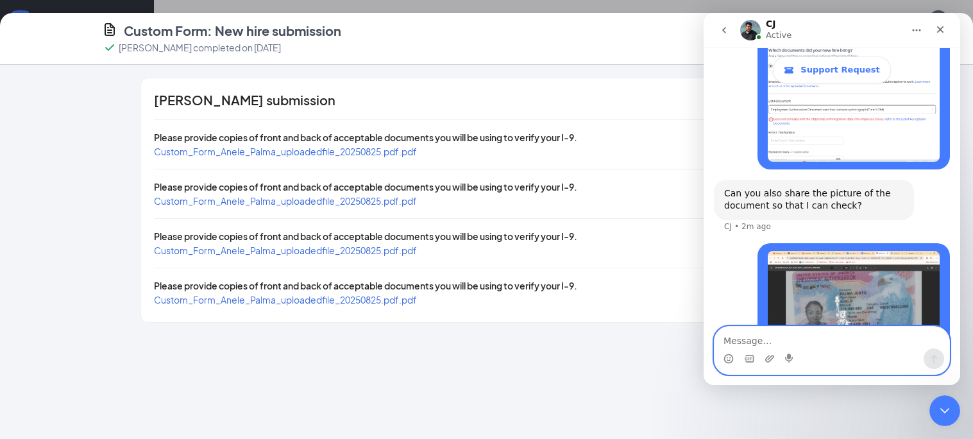
scroll to position [565, 0]
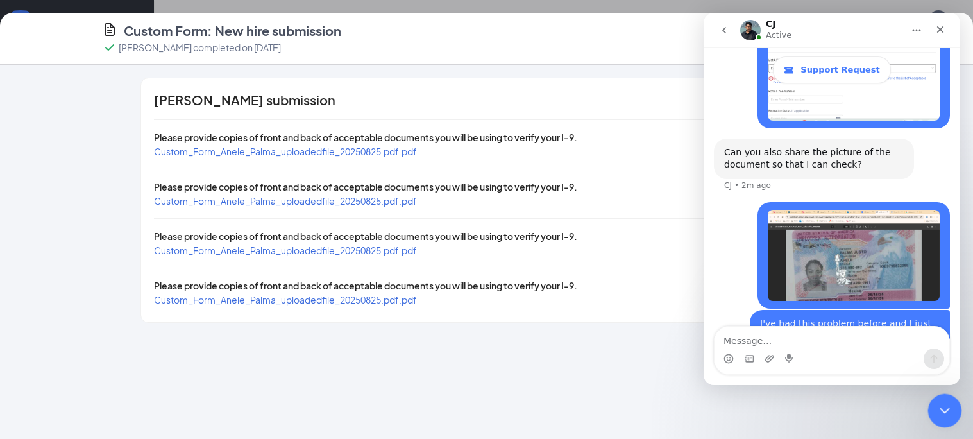
click at [947, 415] on icon "Close Intercom Messenger" at bounding box center [943, 408] width 15 height 15
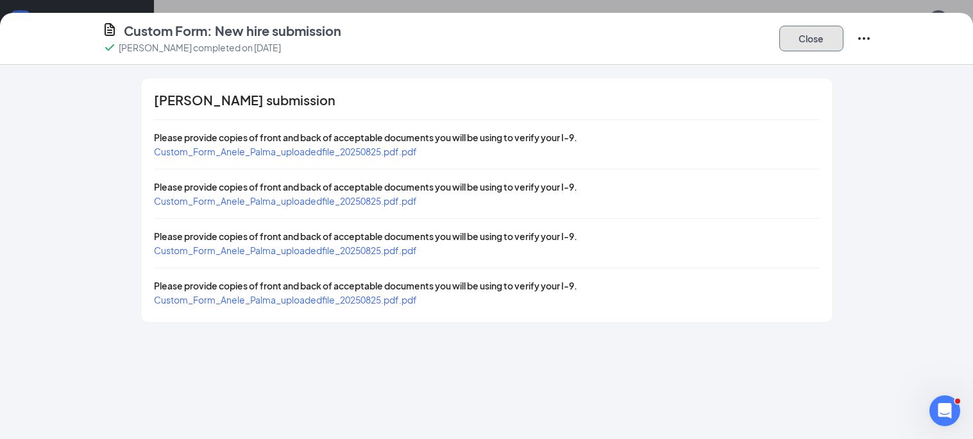
click at [809, 40] on button "Close" at bounding box center [812, 39] width 64 height 26
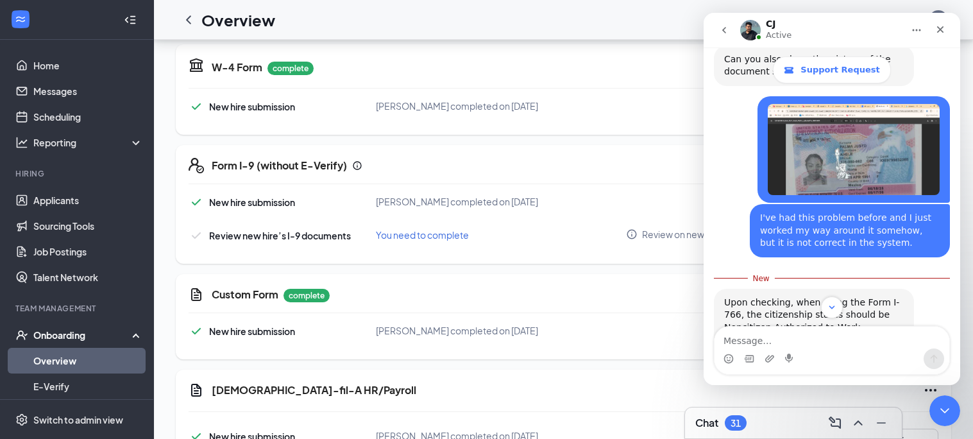
scroll to position [782, 0]
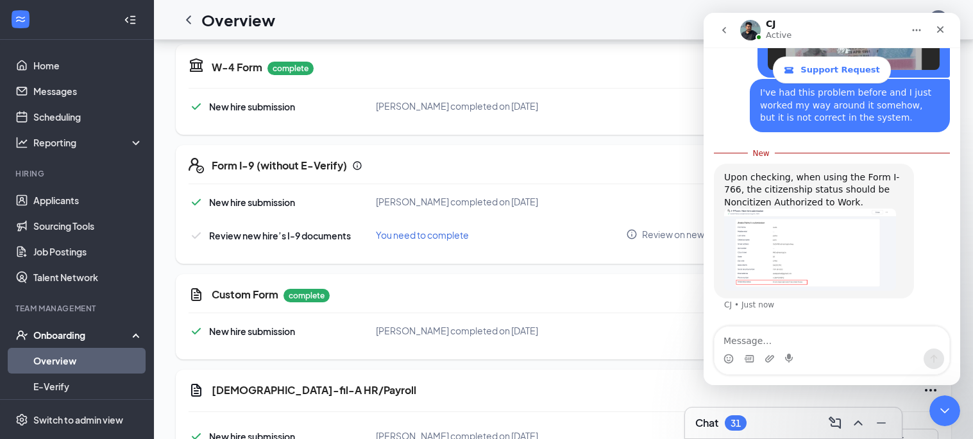
click at [824, 209] on img "CJ says…" at bounding box center [810, 250] width 172 height 82
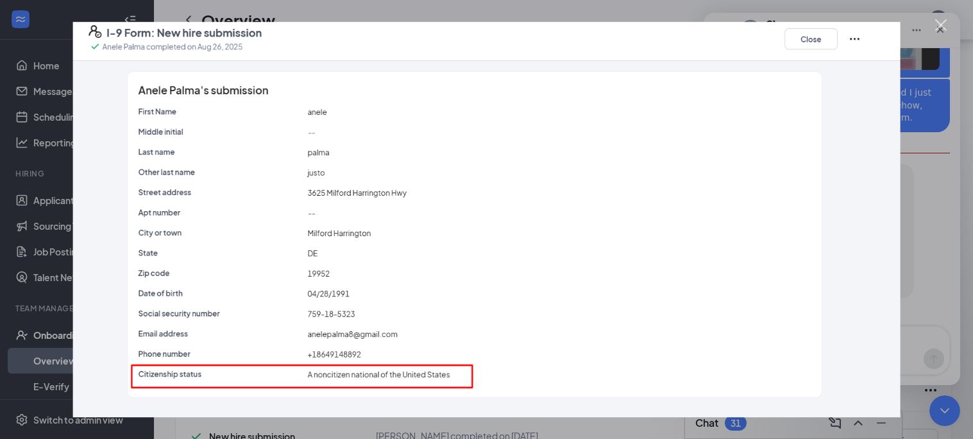
click at [825, 47] on img "Close" at bounding box center [487, 219] width 828 height 395
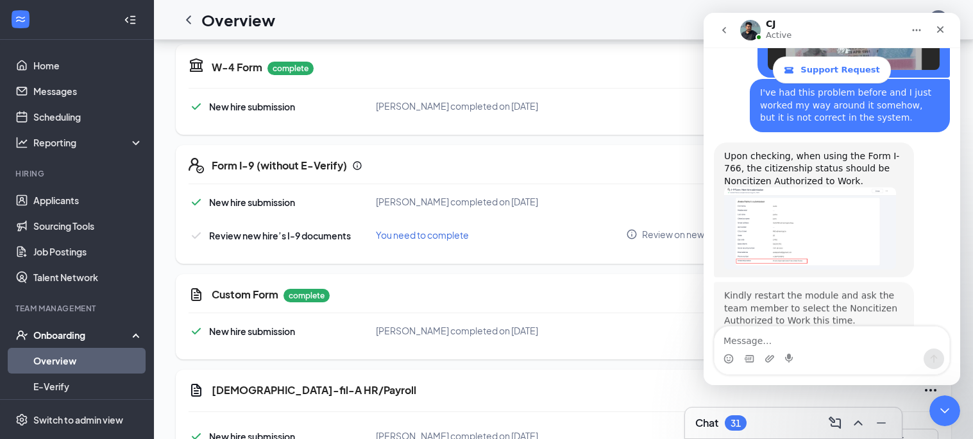
scroll to position [1, 0]
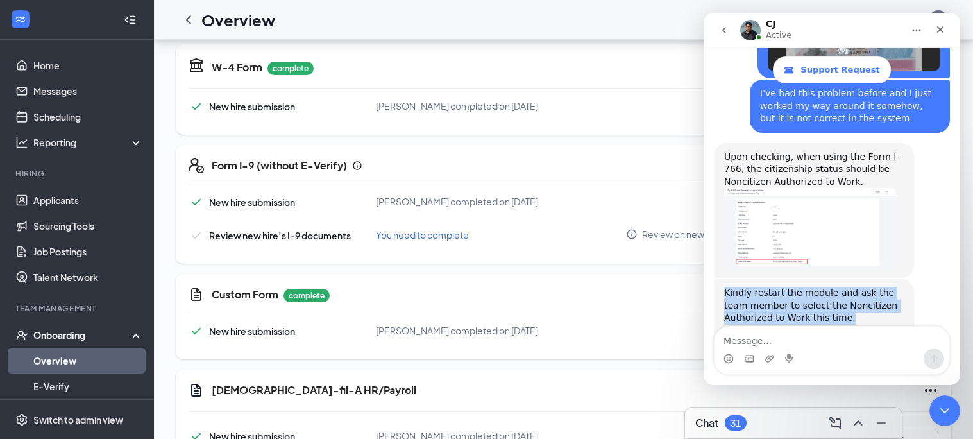
drag, startPoint x: 828, startPoint y: 268, endPoint x: 726, endPoint y: 239, distance: 105.2
click at [726, 287] on div "Kindly restart the module and ask the team member to select the Noncitizen Auth…" at bounding box center [814, 331] width 180 height 88
copy div "Kindly restart the module and ask the team member to select the Noncitizen Auth…"
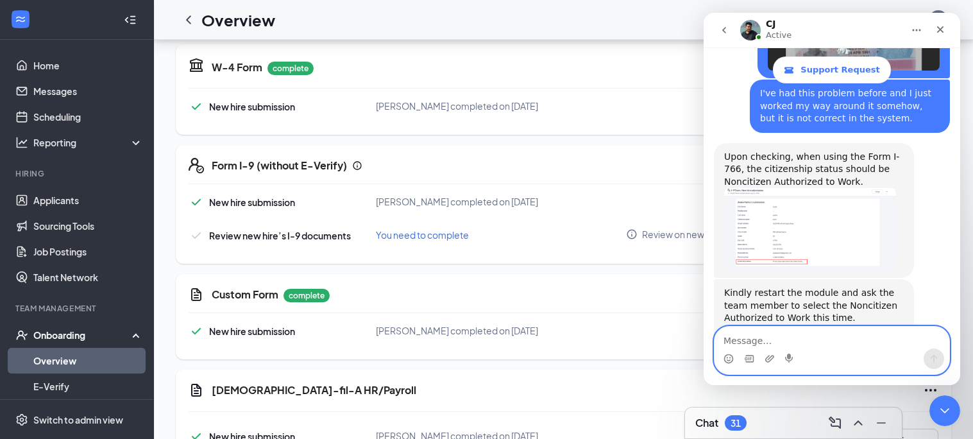
click at [815, 334] on textarea "Message…" at bounding box center [832, 338] width 235 height 22
type textarea "ok..thanks"
click at [935, 359] on icon "Send a message…" at bounding box center [934, 359] width 10 height 10
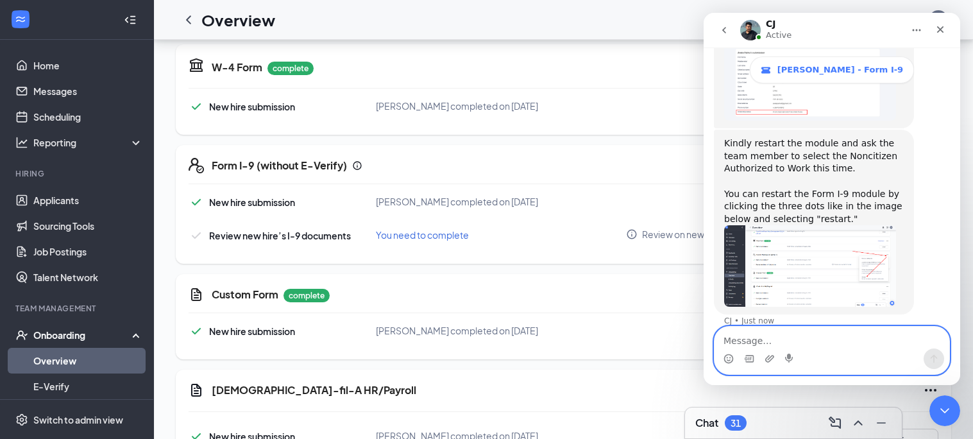
scroll to position [936, 0]
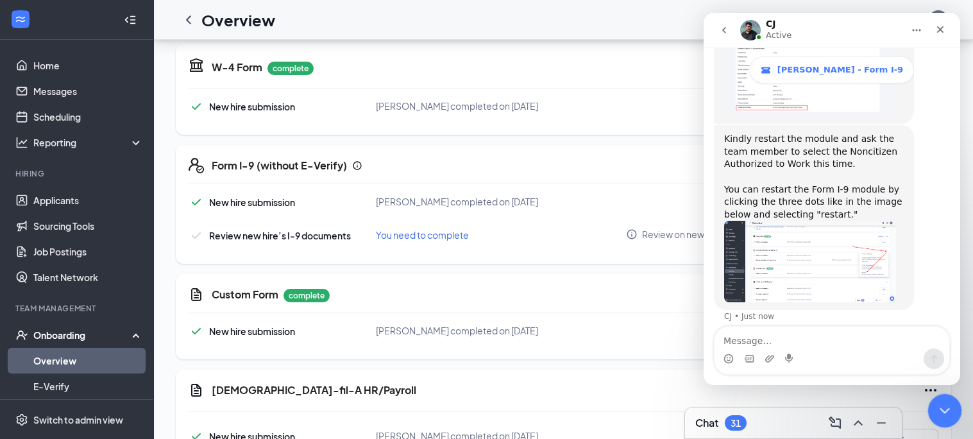
click at [947, 415] on icon "Close Intercom Messenger" at bounding box center [943, 408] width 15 height 15
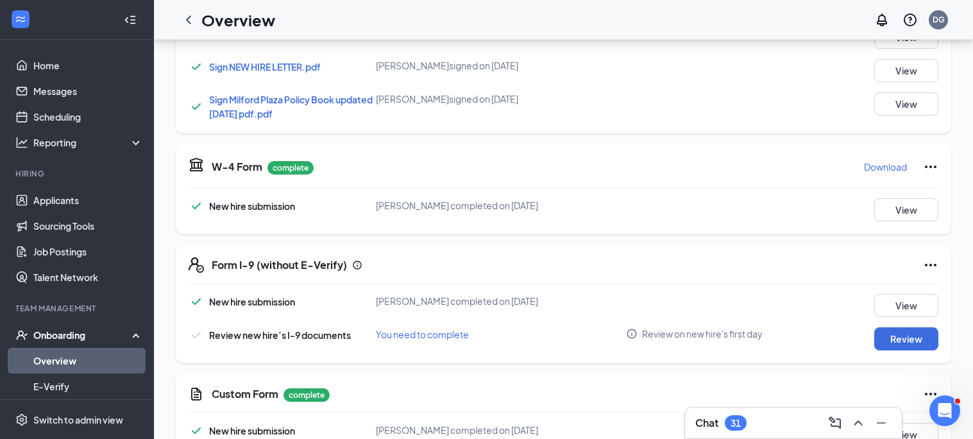
scroll to position [398, 0]
click at [933, 261] on icon "Ellipses" at bounding box center [930, 264] width 15 height 15
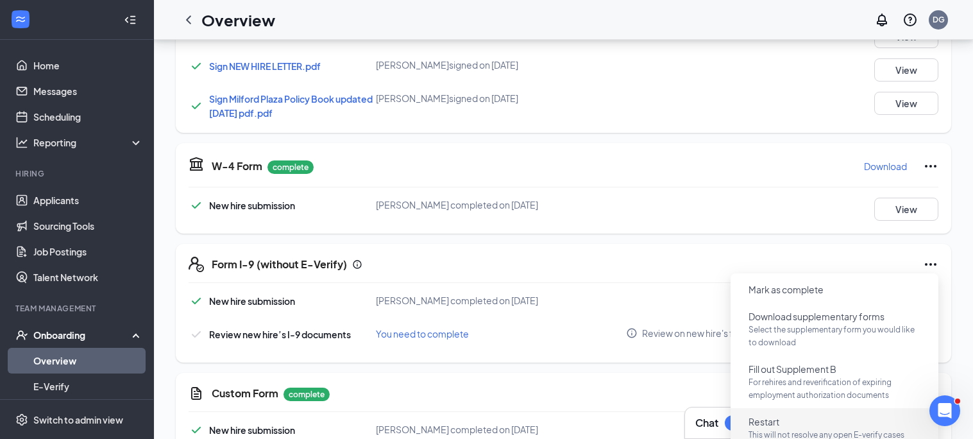
click at [788, 425] on button "Restart This will not resolve any open E-verify cases" at bounding box center [835, 427] width 193 height 33
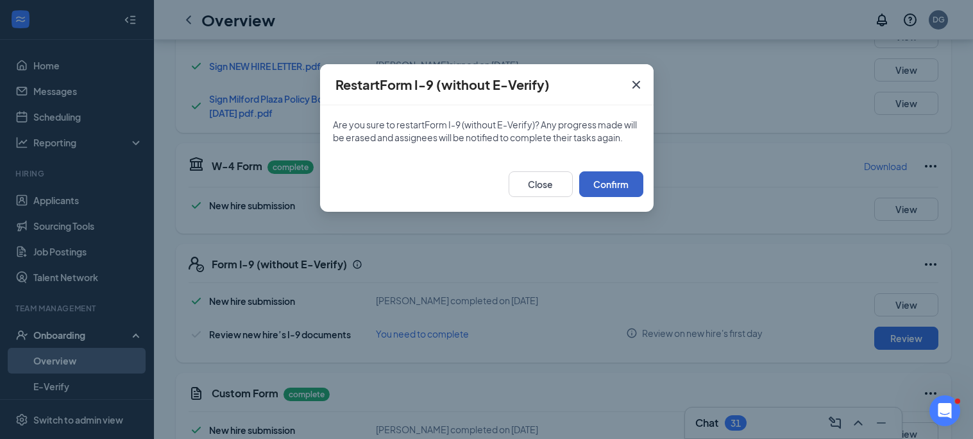
click at [608, 182] on button "Confirm" at bounding box center [611, 184] width 64 height 26
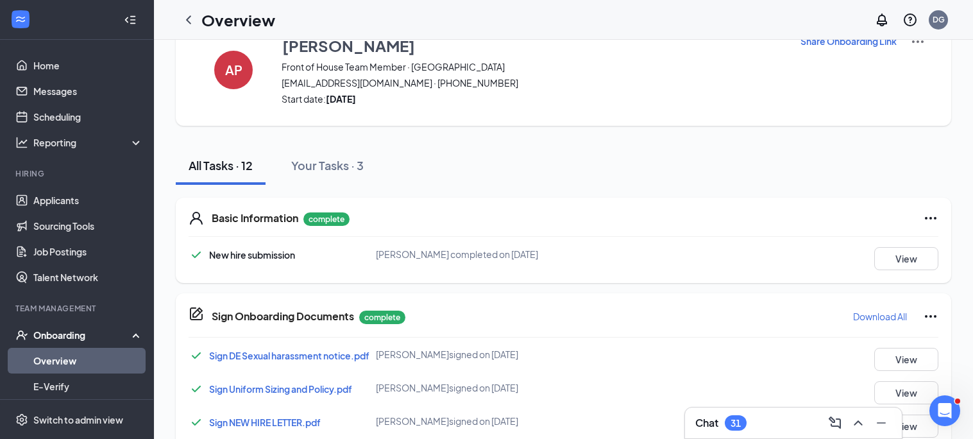
scroll to position [0, 0]
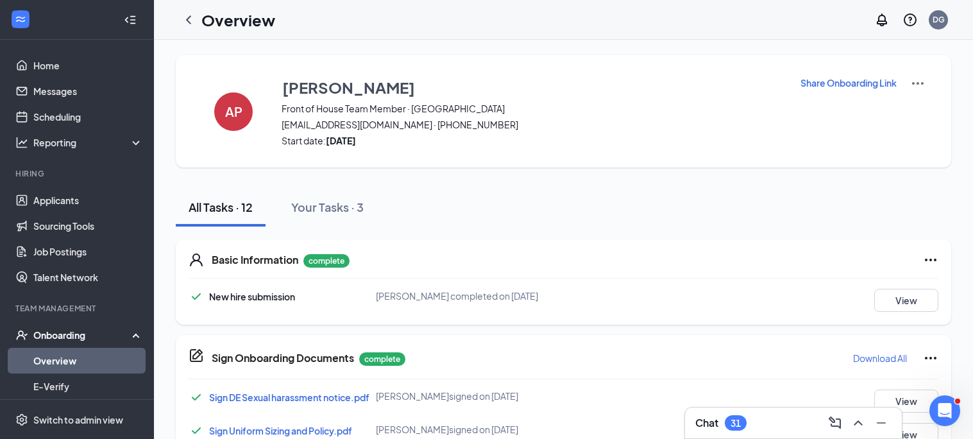
click at [863, 78] on p "Share Onboarding Link" at bounding box center [849, 82] width 96 height 13
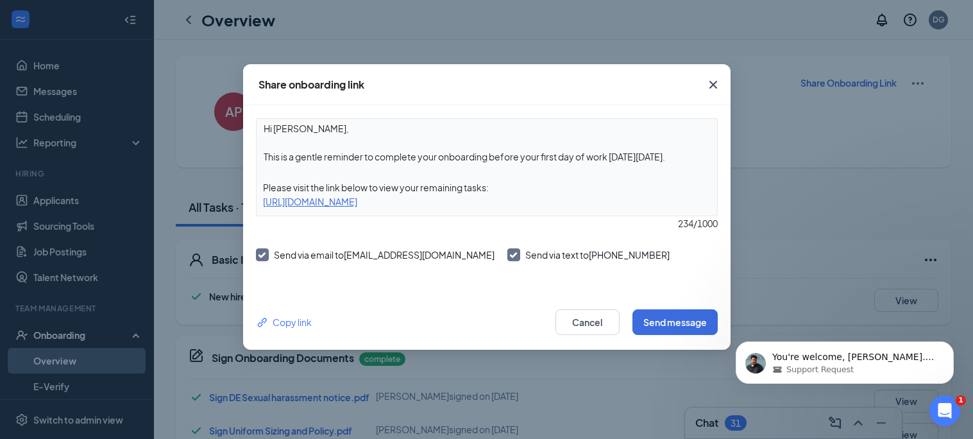
scroll to position [998, 0]
drag, startPoint x: 681, startPoint y: 155, endPoint x: 260, endPoint y: 155, distance: 421.6
click at [260, 155] on textarea "Hi [PERSON_NAME], This is a gentle reminder to complete your onboarding before …" at bounding box center [487, 142] width 461 height 47
paste textarea "Kindly restart the module and ask the team member to select the Noncitizen Auth…"
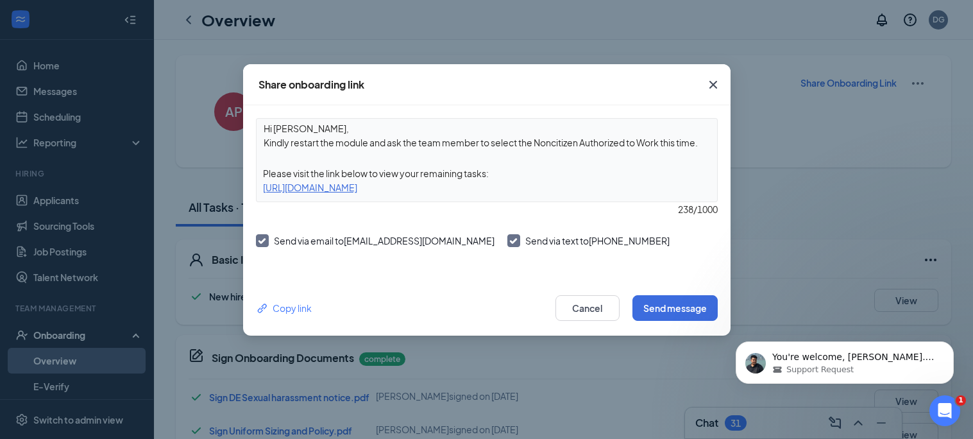
click at [491, 140] on textarea "Hi [PERSON_NAME], Kindly restart the module and ask the team member to select t…" at bounding box center [487, 135] width 461 height 33
click at [553, 142] on textarea "Hi [PERSON_NAME], You need to select the Noncitizen Authorized to Work this tim…" at bounding box center [487, 135] width 461 height 33
type textarea "Hi [PERSON_NAME], You need to select the Noncitizen Authorized to Work for your…"
click at [698, 308] on button "Send message" at bounding box center [675, 308] width 85 height 26
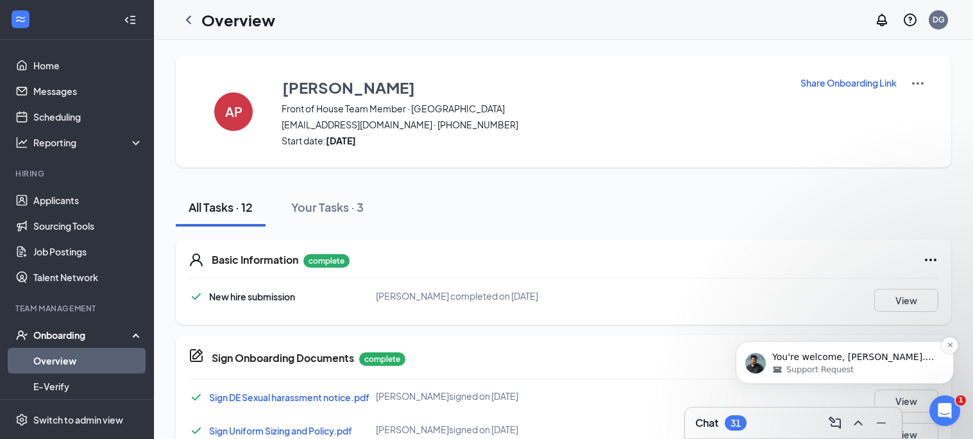
click at [846, 367] on span "Support Request" at bounding box center [820, 370] width 67 height 12
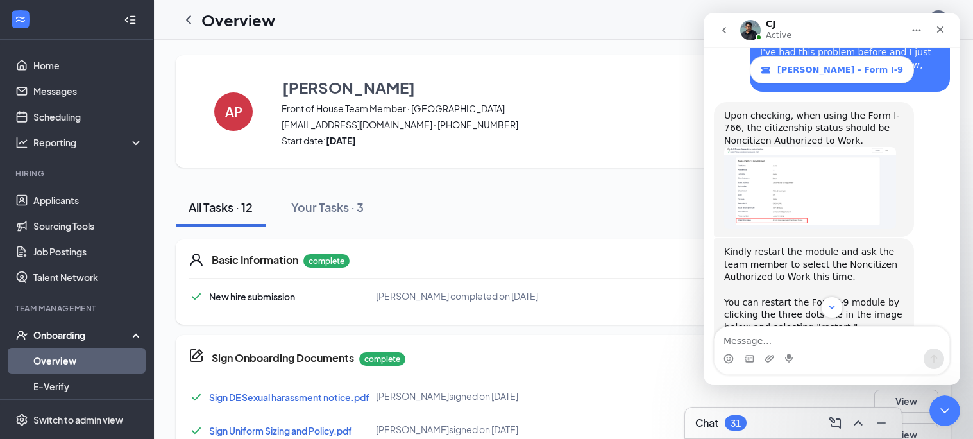
scroll to position [1007, 0]
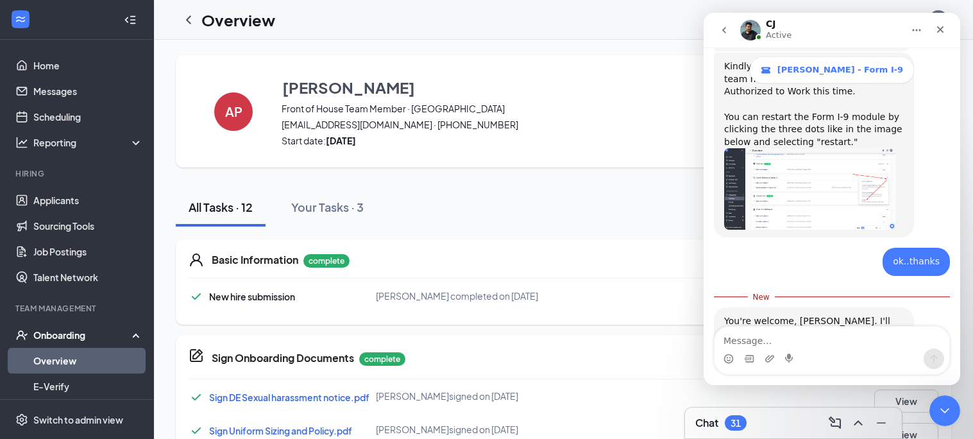
click at [826, 338] on textarea "Message…" at bounding box center [832, 338] width 235 height 22
type textarea "I"
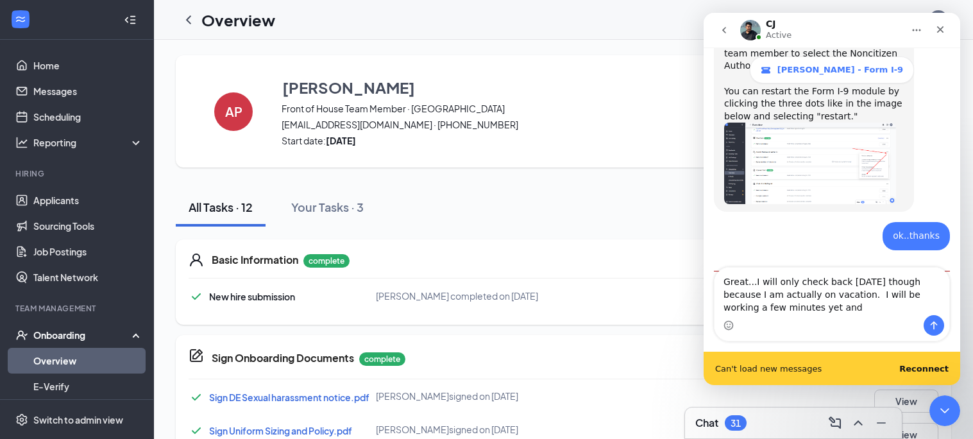
scroll to position [1066, 0]
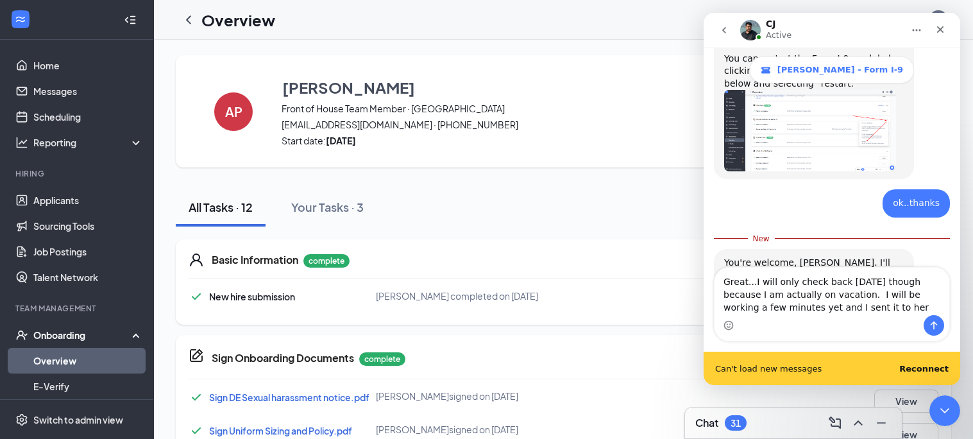
click at [930, 370] on b "Reconnect" at bounding box center [924, 369] width 49 height 10
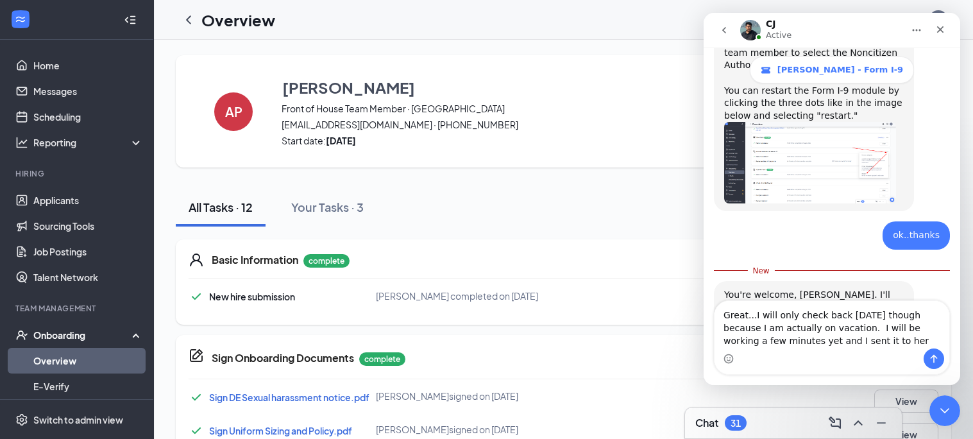
scroll to position [1033, 0]
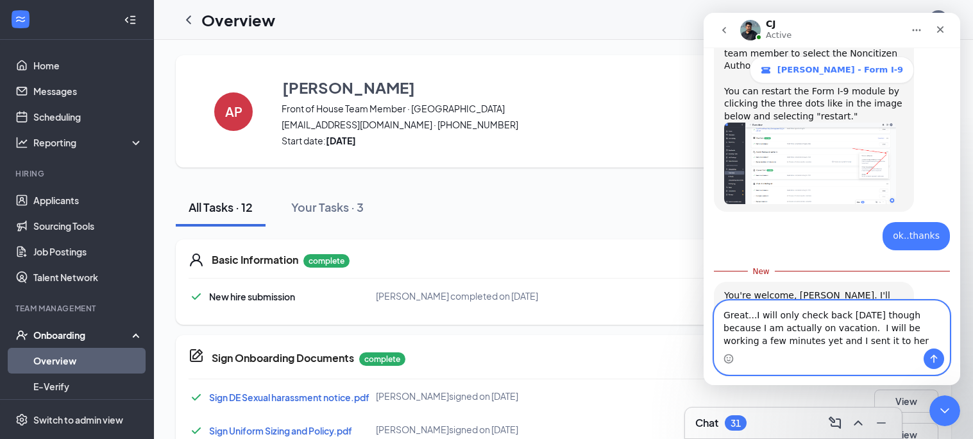
click at [855, 343] on textarea "Great...I will only check back [DATE] though because I am actually on vacation.…" at bounding box center [832, 324] width 235 height 47
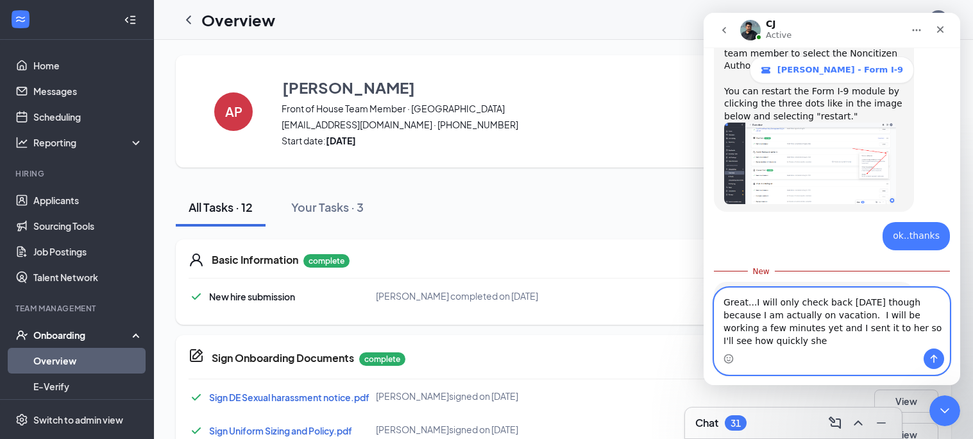
scroll to position [1046, 0]
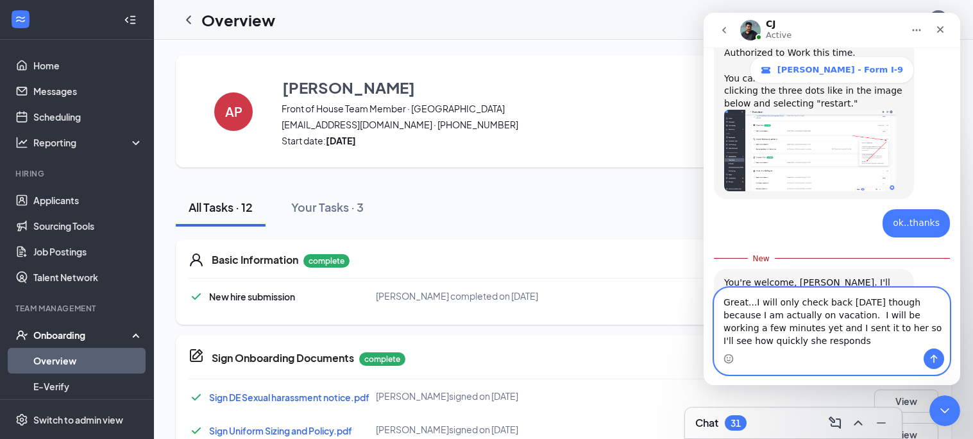
type textarea "Great...I will only check back [DATE] though because I am actually on vacation.…"
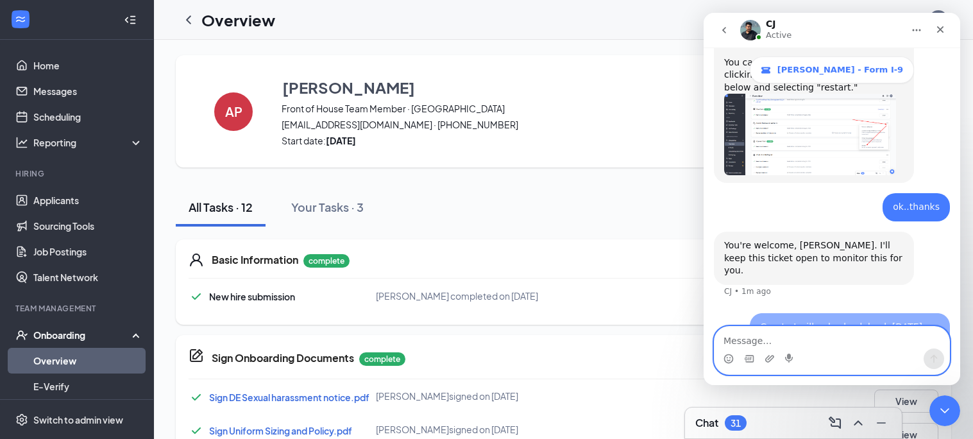
scroll to position [1, 0]
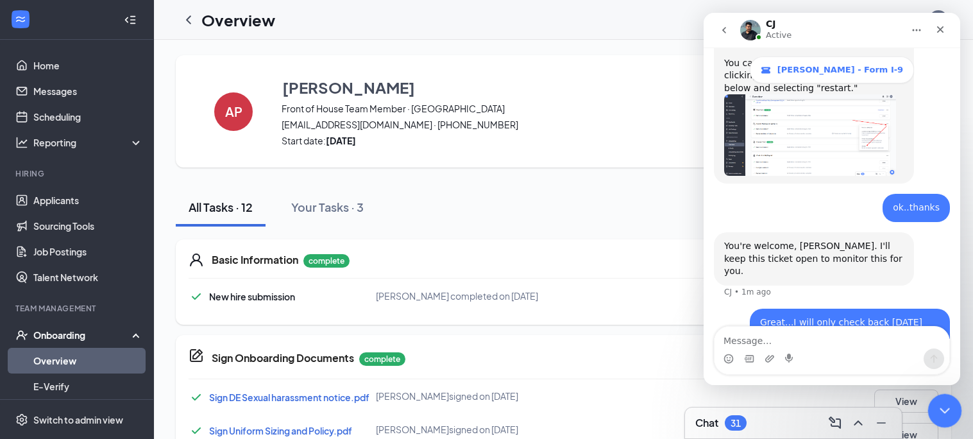
click at [943, 413] on icon "Close Intercom Messenger" at bounding box center [943, 408] width 15 height 15
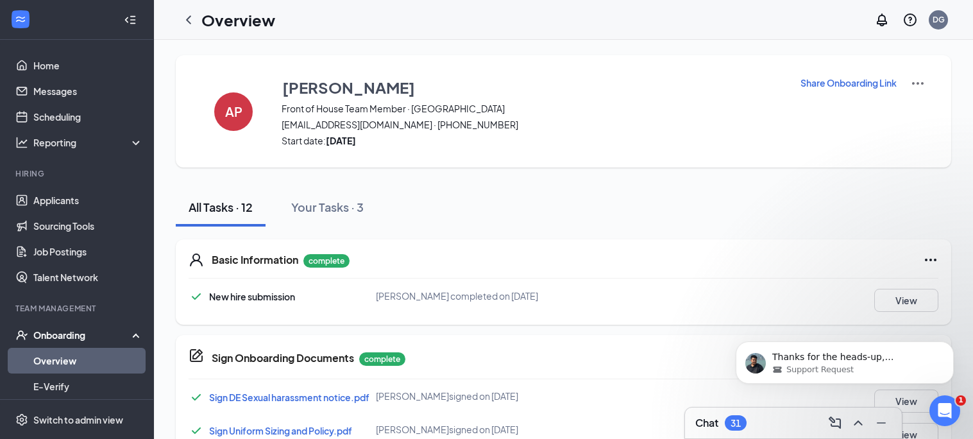
scroll to position [0, 0]
click at [78, 333] on div "Onboarding" at bounding box center [82, 335] width 99 height 13
click at [191, 20] on icon "ChevronLeft" at bounding box center [188, 19] width 15 height 15
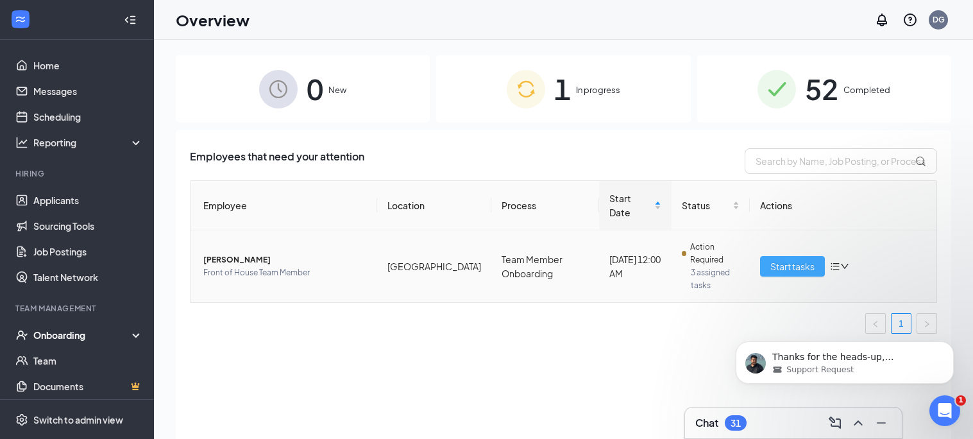
click at [803, 259] on span "Start tasks" at bounding box center [793, 266] width 44 height 14
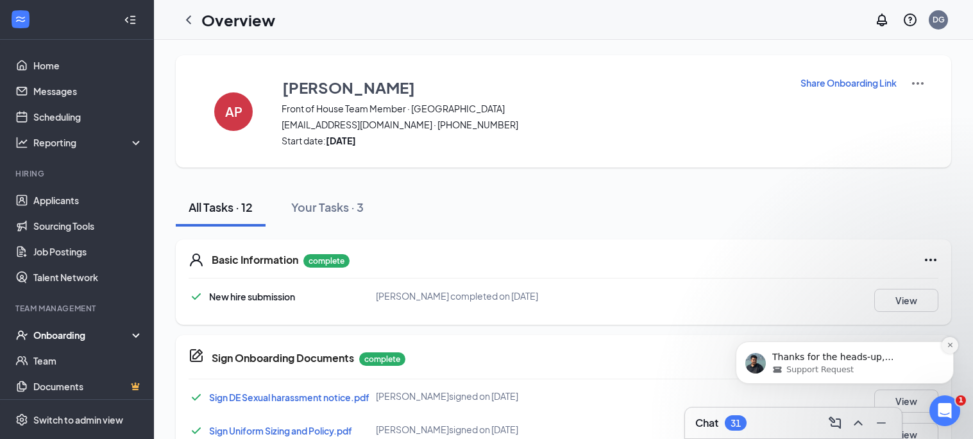
click at [951, 345] on icon "Dismiss notification" at bounding box center [950, 344] width 7 height 7
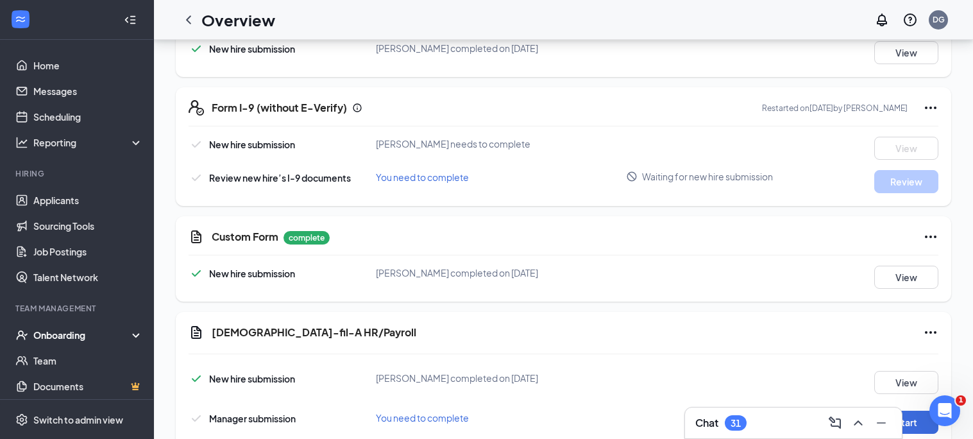
scroll to position [524, 0]
